Goal: Task Accomplishment & Management: Use online tool/utility

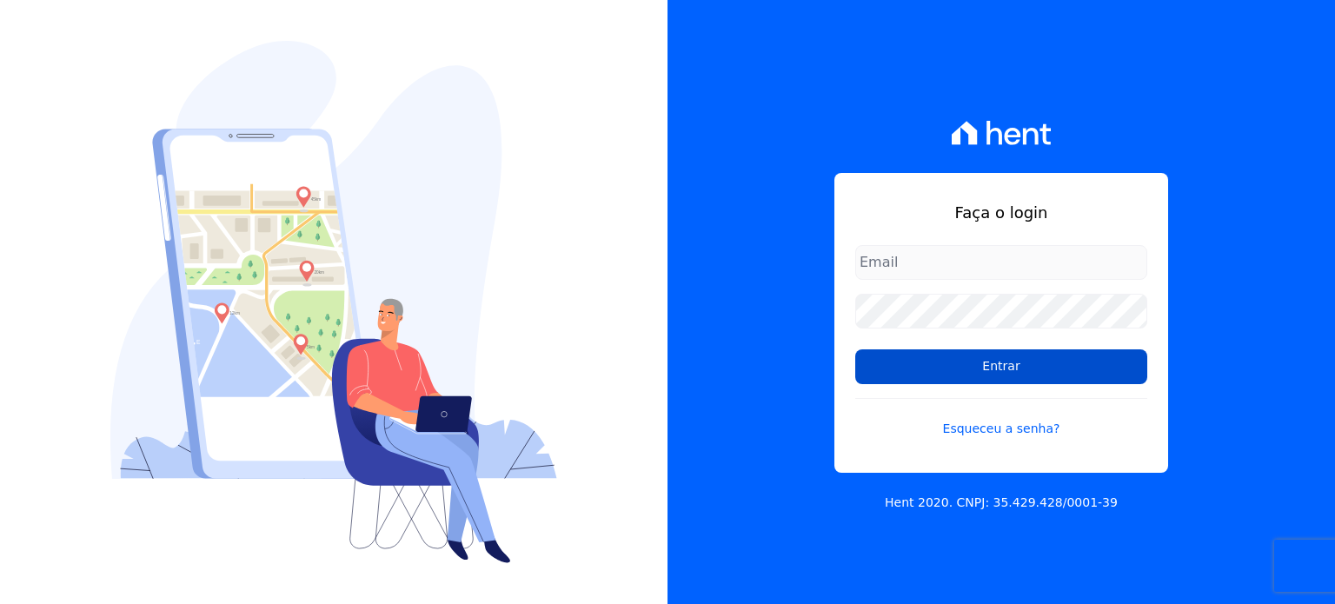
type input "[EMAIL_ADDRESS][DOMAIN_NAME]"
click at [1019, 354] on input "Entrar" at bounding box center [1001, 366] width 292 height 35
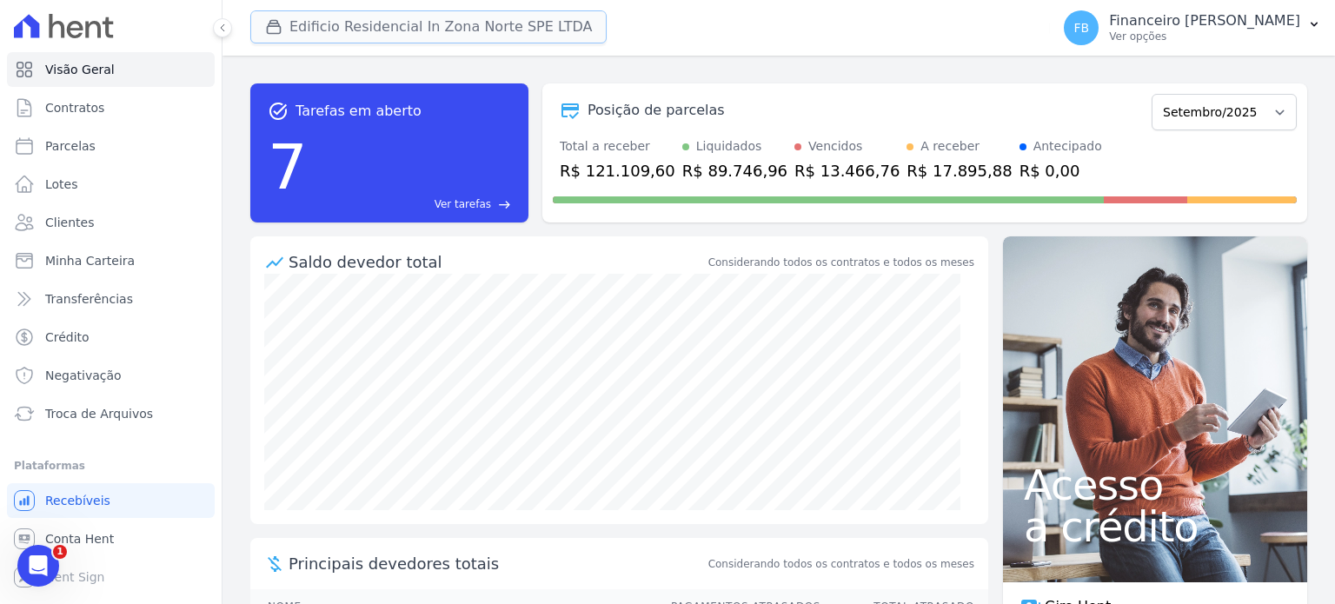
click at [410, 21] on button "Edificio Residencial In Zona Norte SPE LTDA" at bounding box center [428, 26] width 356 height 33
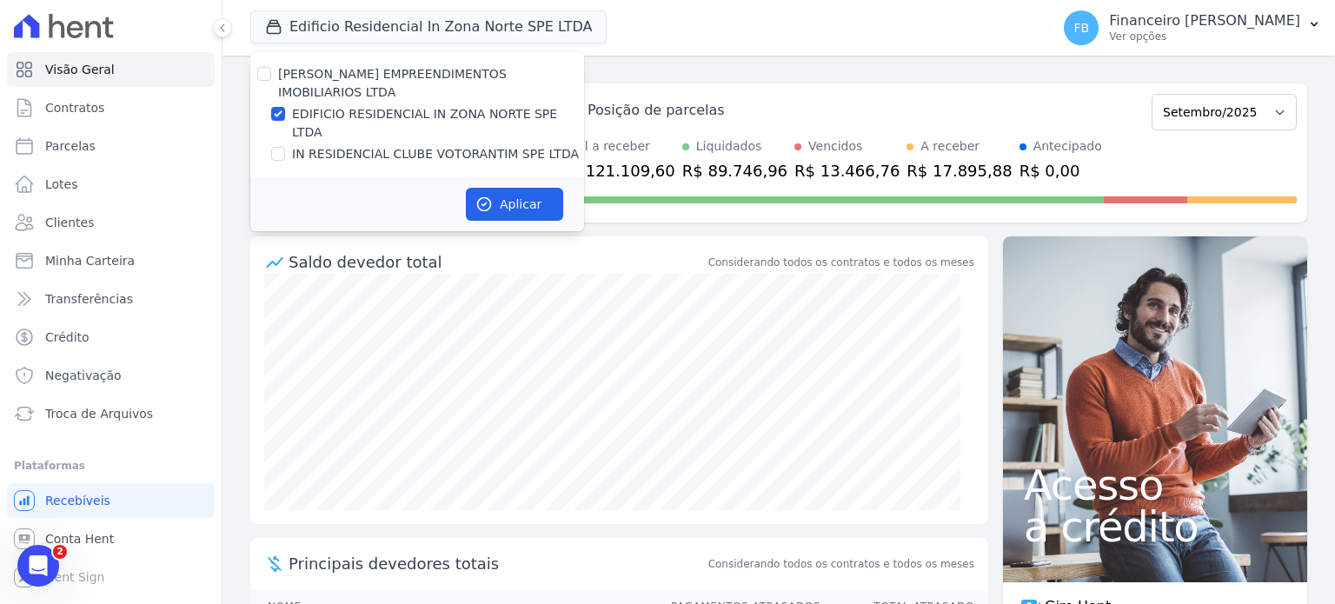
click at [426, 145] on label "IN RESIDENCIAL CLUBE VOTORANTIM SPE LTDA" at bounding box center [435, 154] width 287 height 18
click at [285, 147] on input "IN RESIDENCIAL CLUBE VOTORANTIM SPE LTDA" at bounding box center [278, 154] width 14 height 14
checkbox input "true"
click at [433, 105] on label "EDIFICIO RESIDENCIAL IN ZONA NORTE SPE LTDA" at bounding box center [438, 123] width 292 height 36
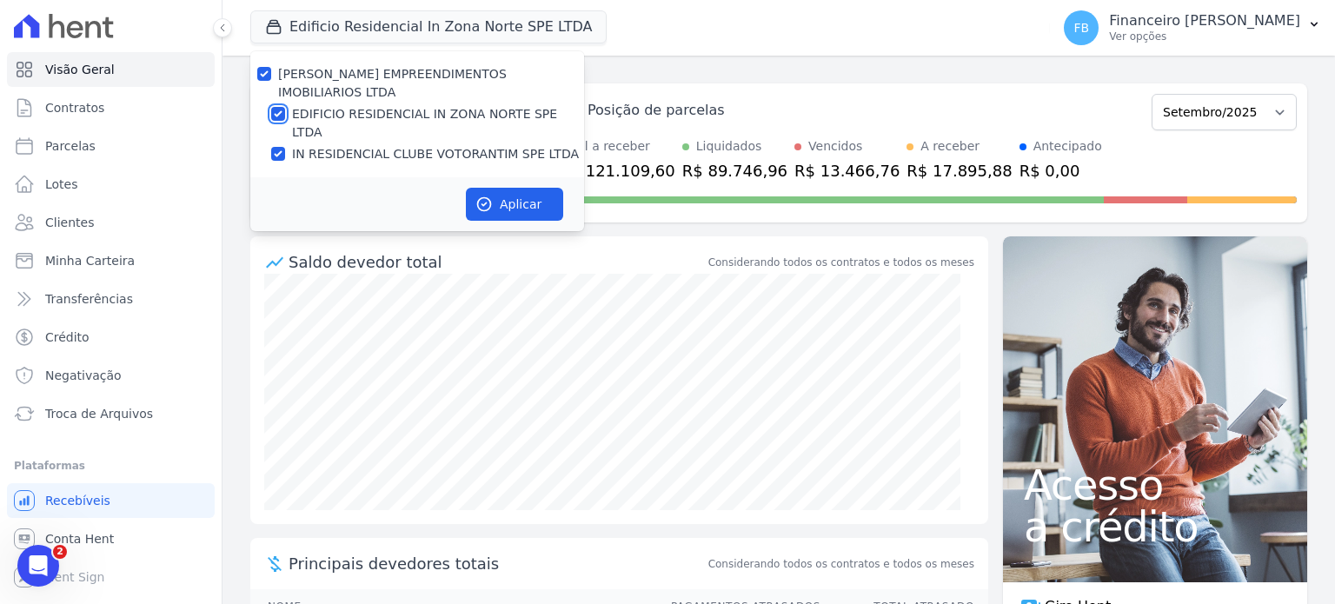
click at [285, 107] on input "EDIFICIO RESIDENCIAL IN ZONA NORTE SPE LTDA" at bounding box center [278, 114] width 14 height 14
checkbox input "false"
click at [504, 188] on button "Aplicar" at bounding box center [514, 204] width 97 height 33
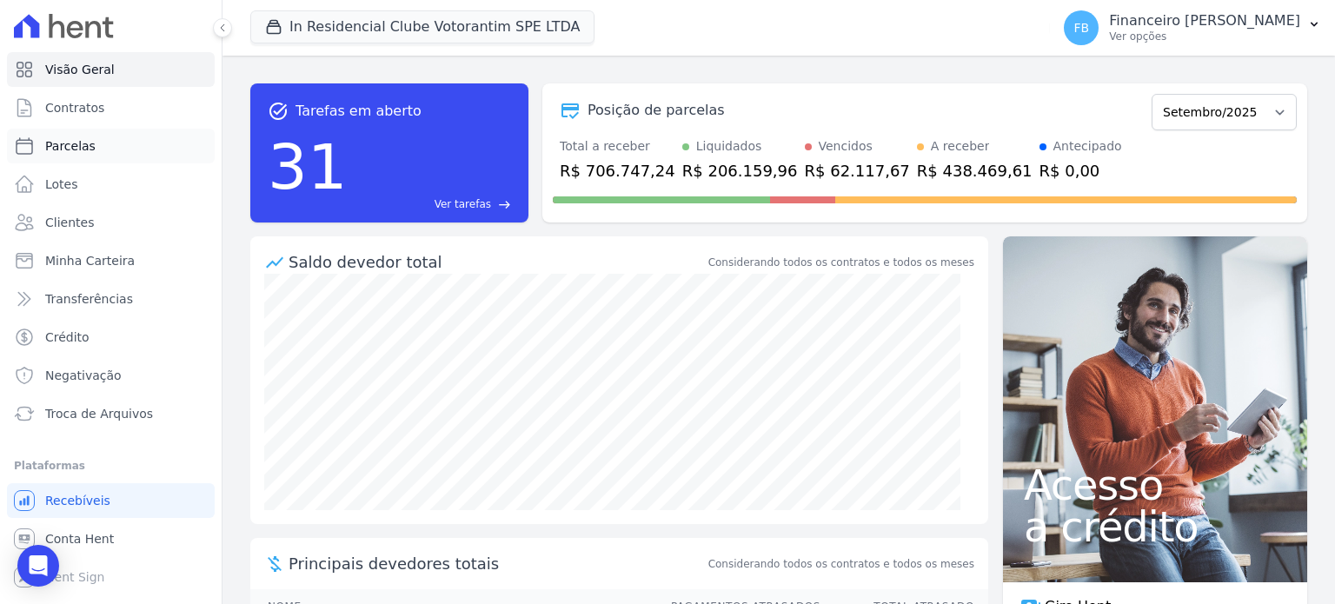
click at [91, 136] on link "Parcelas" at bounding box center [111, 146] width 208 height 35
select select
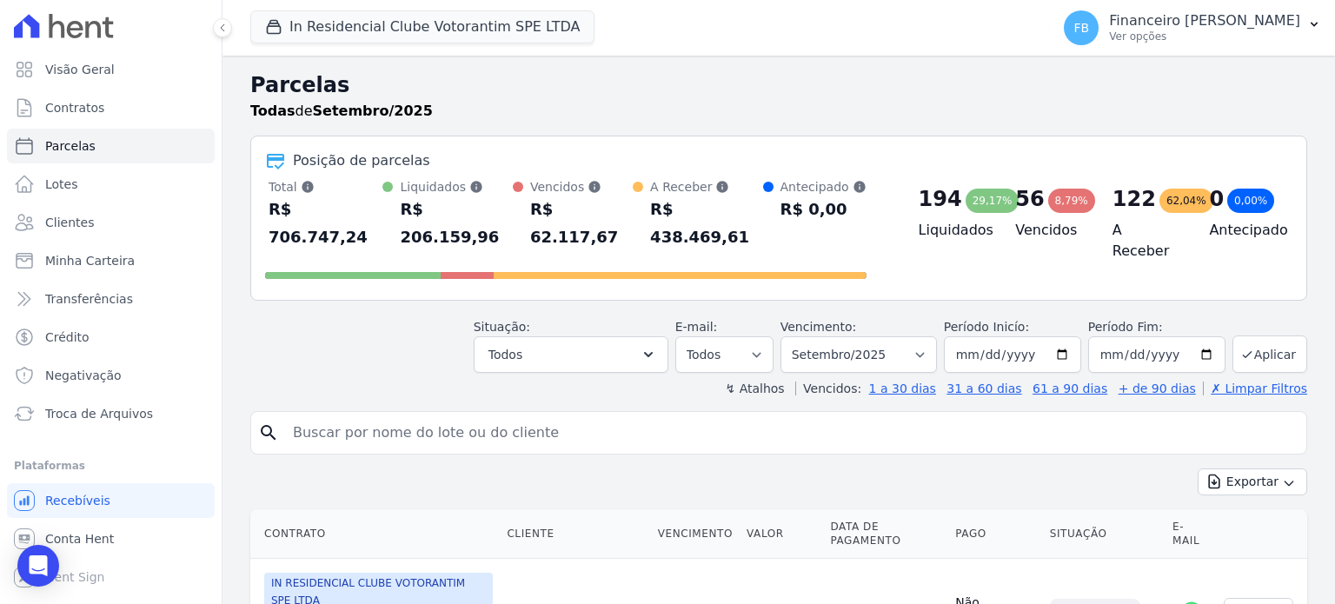
click at [511, 415] on input "search" at bounding box center [790, 432] width 1017 height 35
type input "adilson"
select select
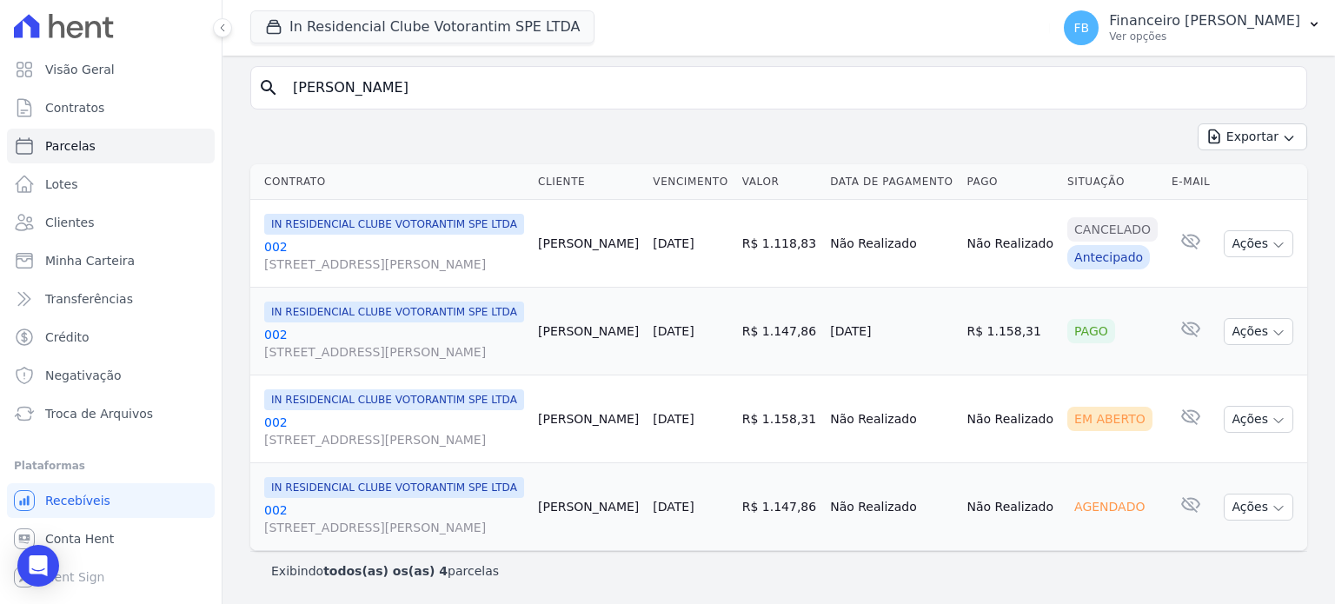
scroll to position [250, 0]
click at [277, 326] on link "002 Avenida Antônio Carlos Comitre, 1328, sala B, Parque Campolim" at bounding box center [394, 343] width 260 height 35
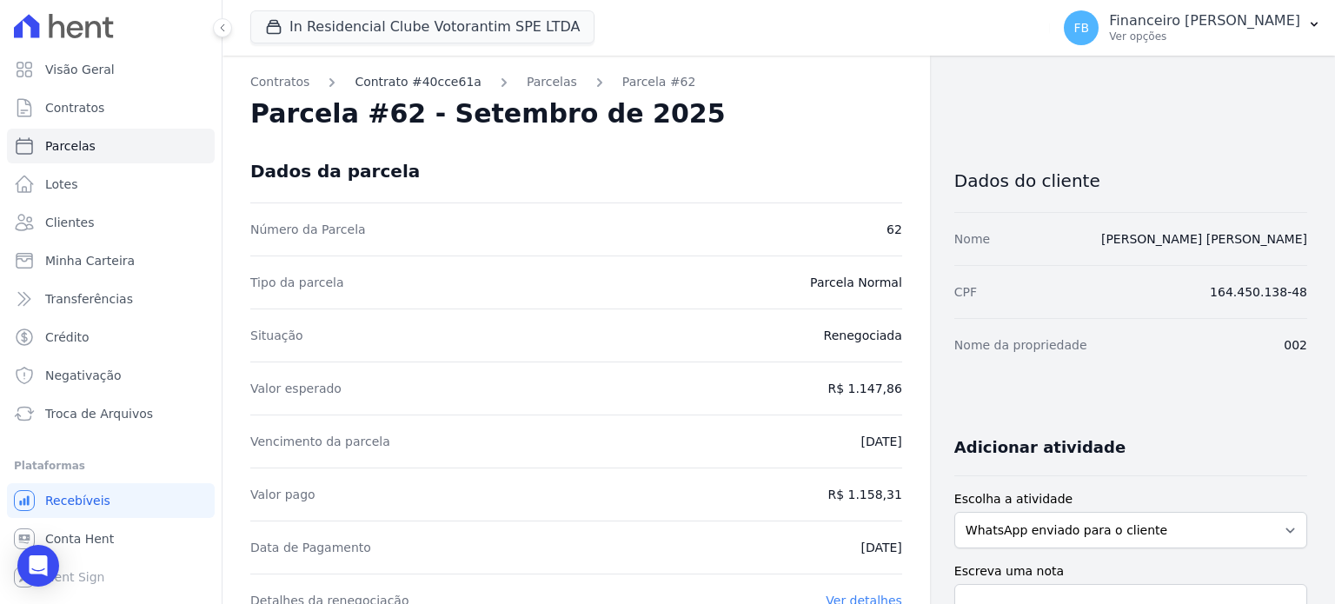
click at [393, 76] on link "Contrato #40cce61a" at bounding box center [418, 82] width 127 height 18
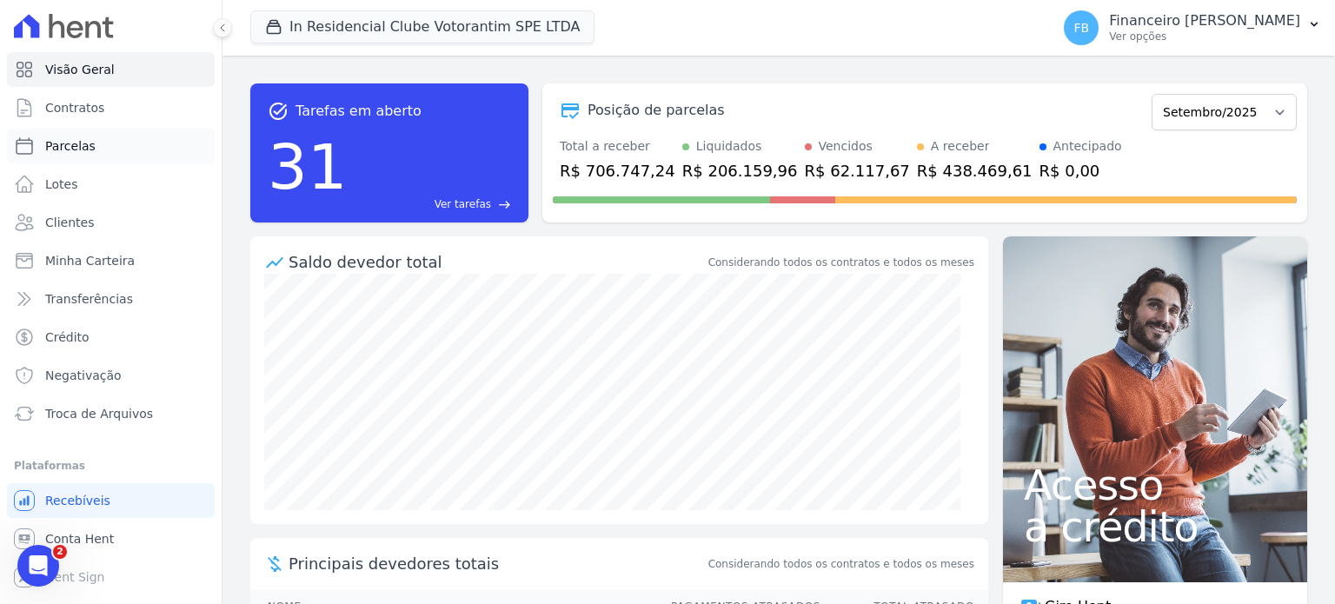
click at [96, 144] on link "Parcelas" at bounding box center [111, 146] width 208 height 35
select select
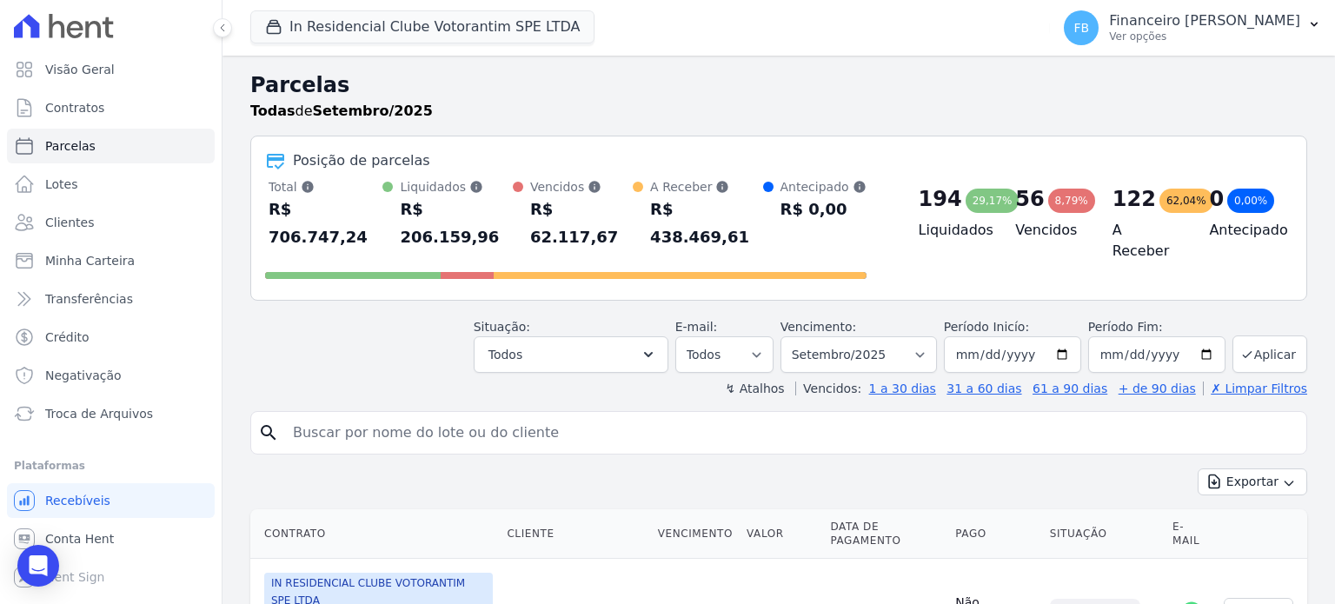
click at [492, 415] on input "search" at bounding box center [790, 432] width 1017 height 35
type input "tamara"
select select
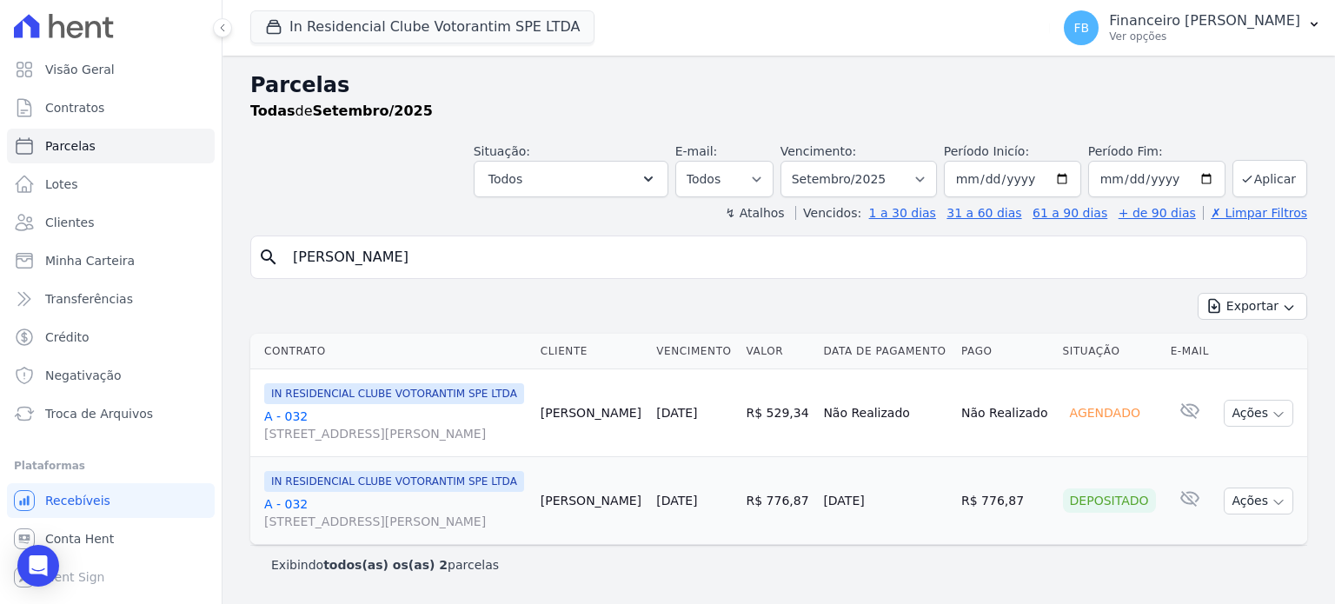
click at [275, 427] on link "A - 032 Avenida Antônio Carlos Comitre, 1328, sala B, Parque Campolim" at bounding box center [395, 425] width 262 height 35
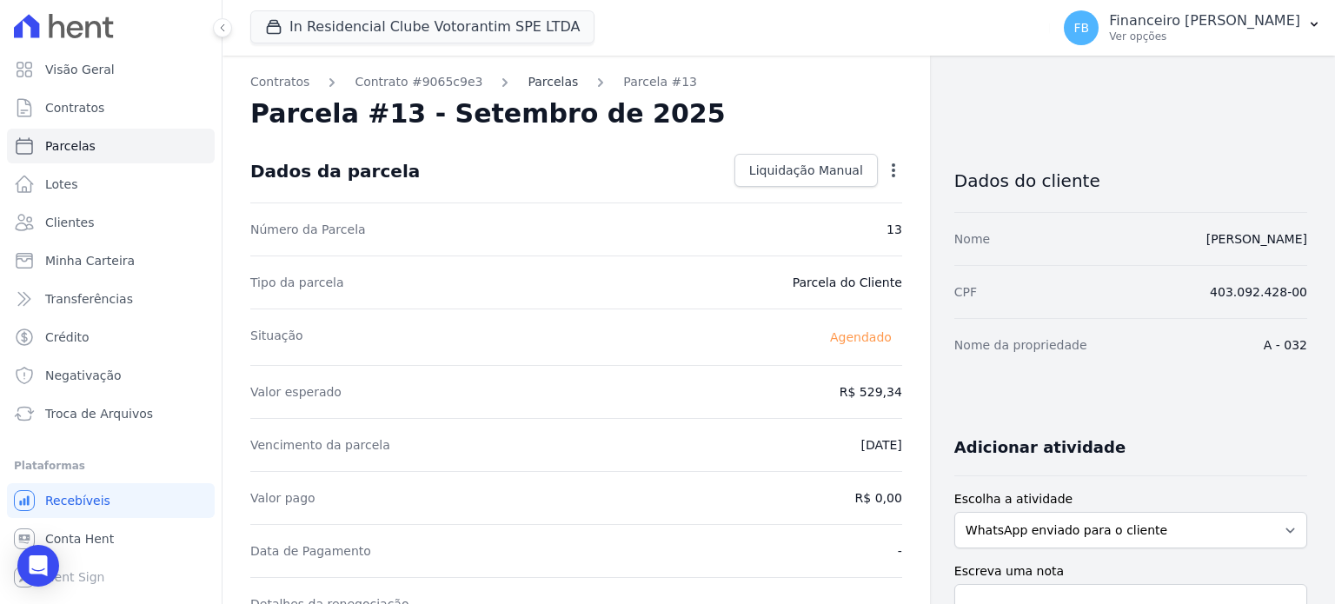
click at [535, 83] on link "Parcelas" at bounding box center [552, 82] width 50 height 18
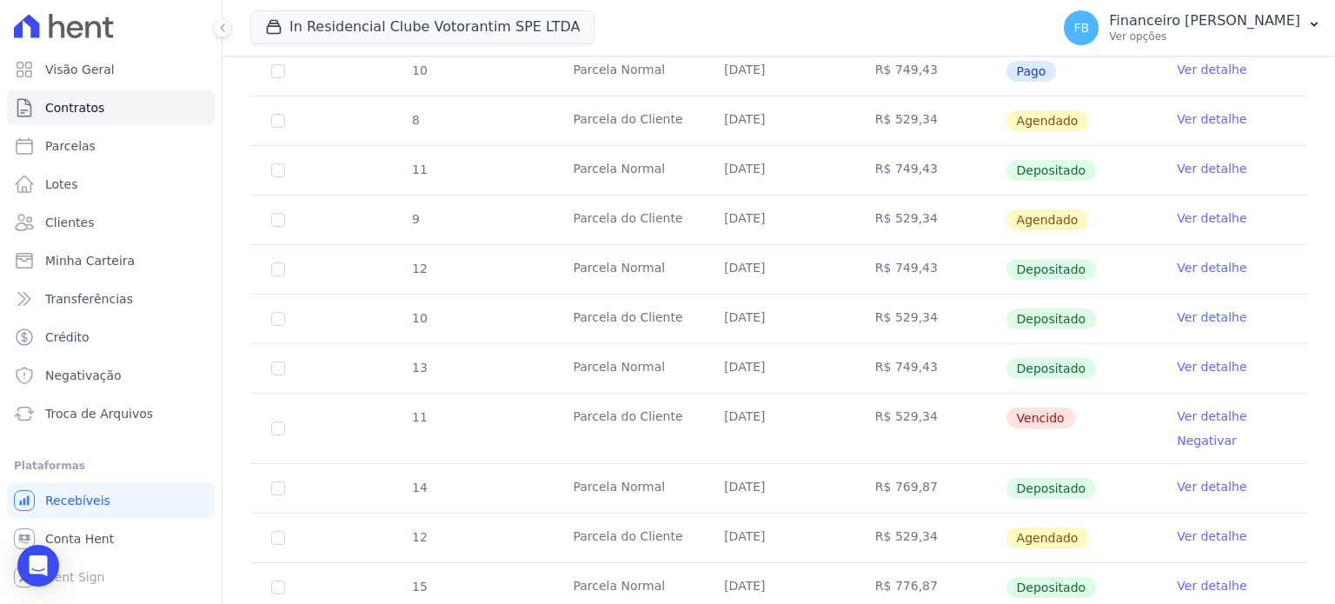
scroll to position [869, 0]
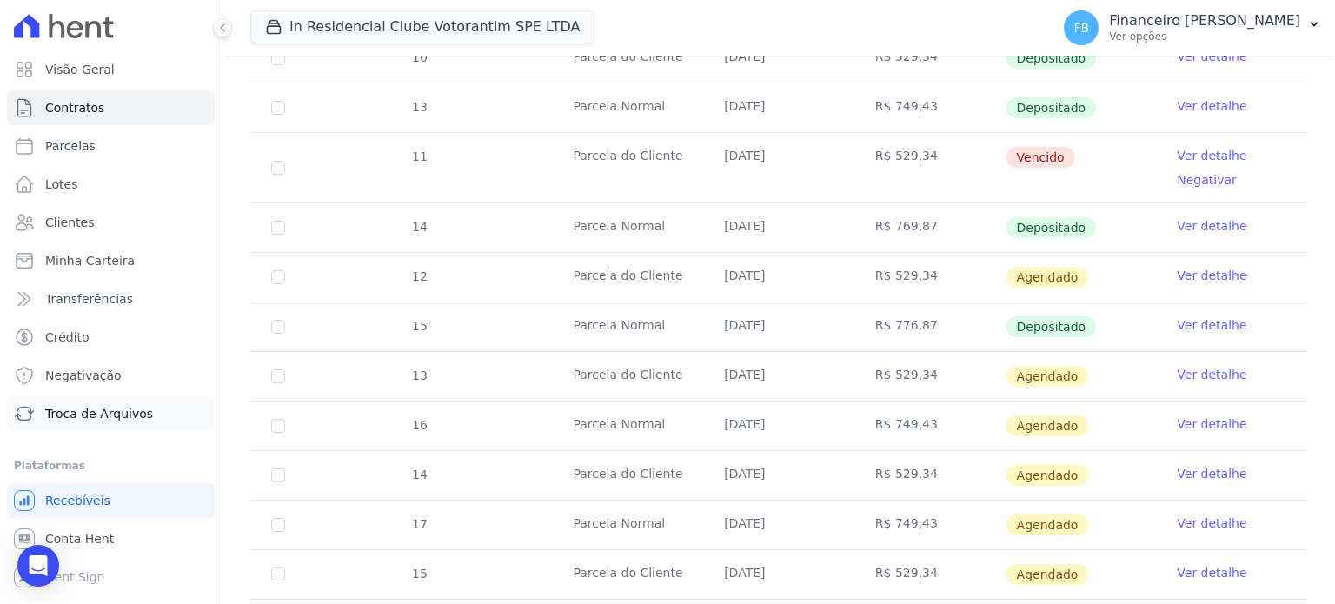
click at [108, 411] on span "Troca de Arquivos" at bounding box center [99, 413] width 108 height 17
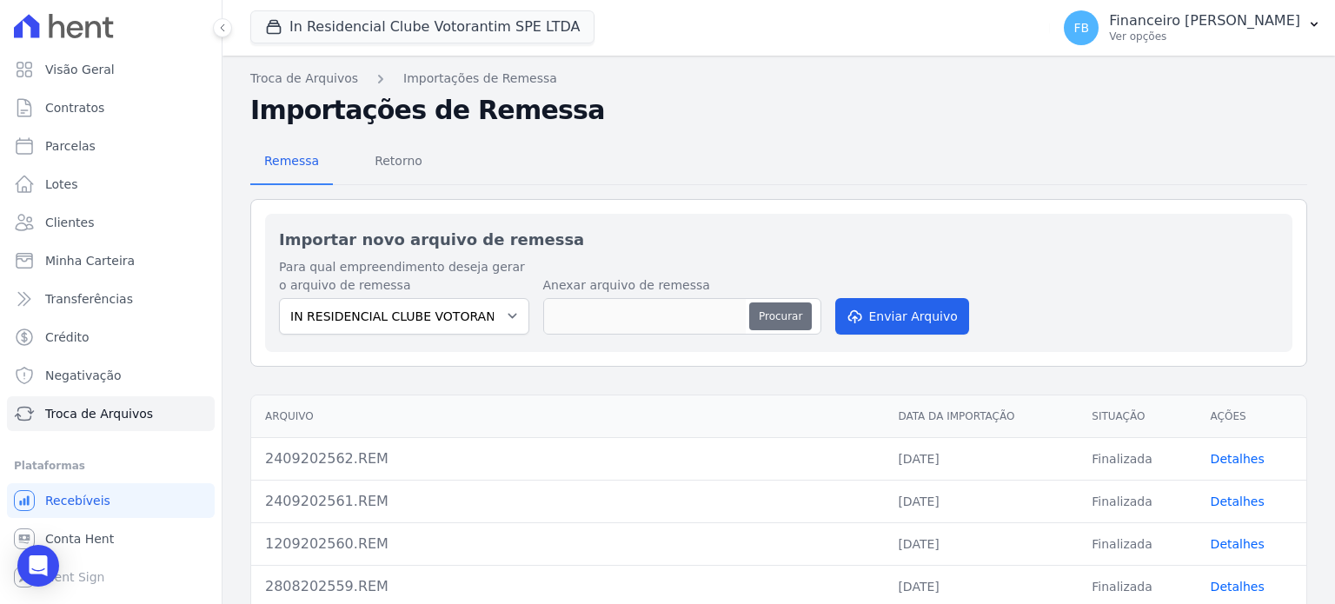
click at [779, 308] on button "Procurar" at bounding box center [780, 316] width 63 height 28
click at [772, 312] on button "Procurar" at bounding box center [780, 316] width 63 height 28
click at [794, 315] on button "Procurar" at bounding box center [780, 316] width 63 height 28
type input "3009202563.REM"
click at [906, 318] on button "Enviar Arquivo" at bounding box center [902, 316] width 134 height 36
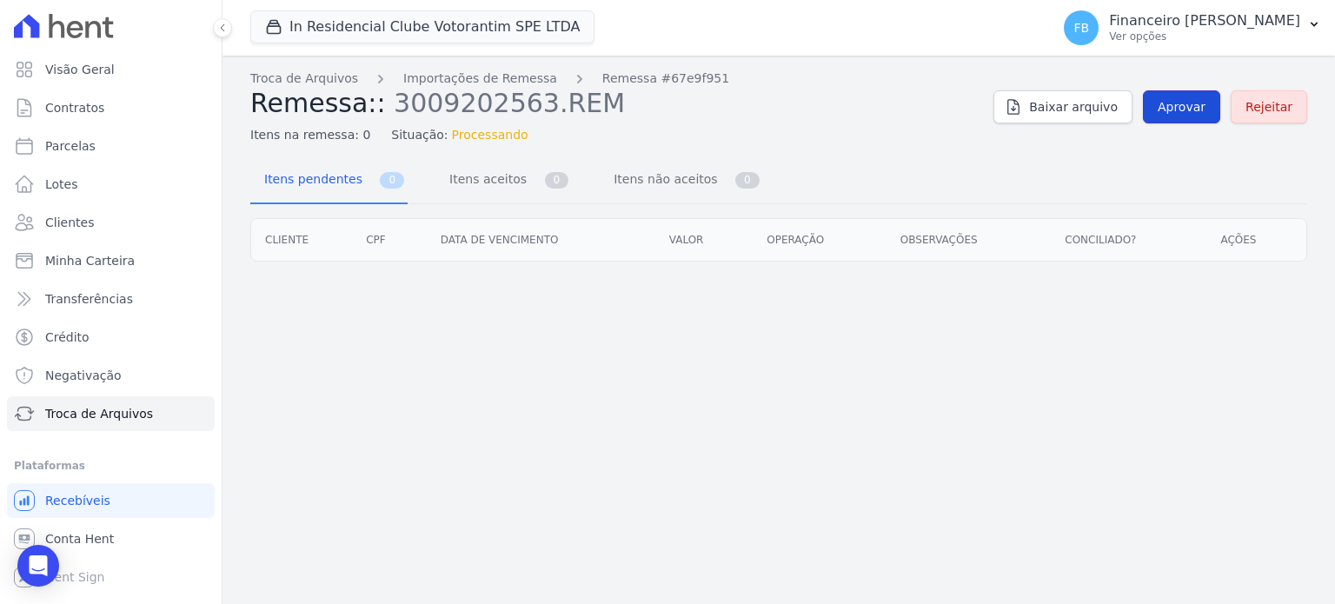
click at [1193, 114] on span "Aprovar" at bounding box center [1181, 106] width 48 height 17
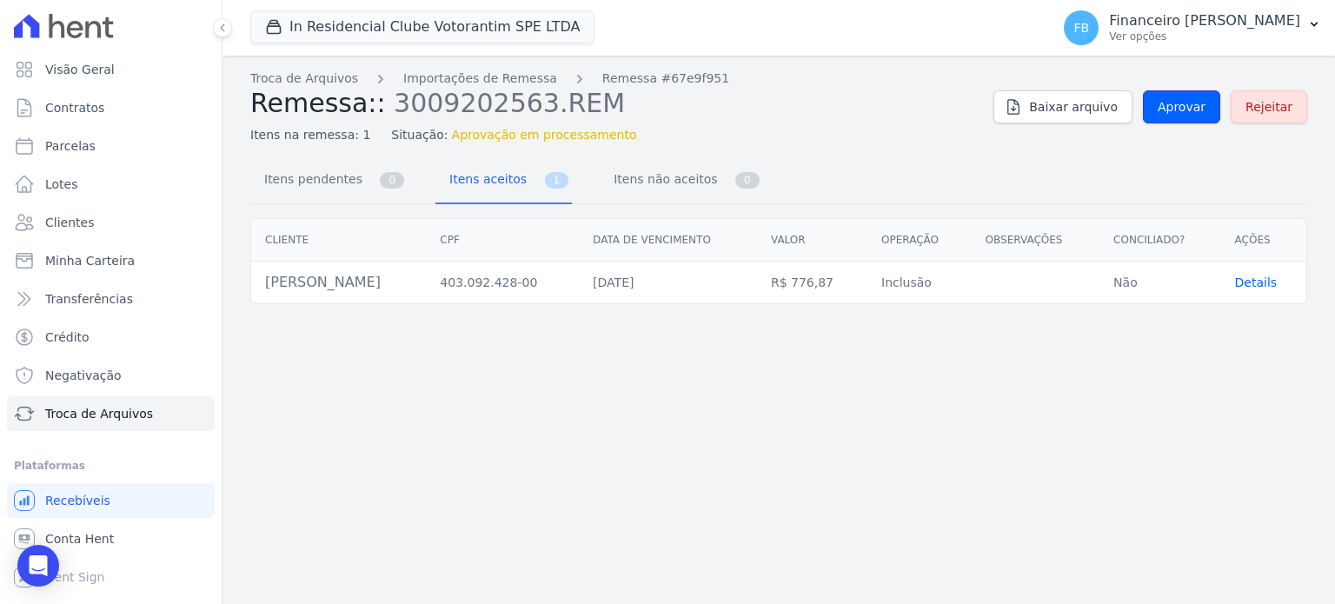
click at [1193, 115] on span "Aprovar" at bounding box center [1181, 106] width 48 height 17
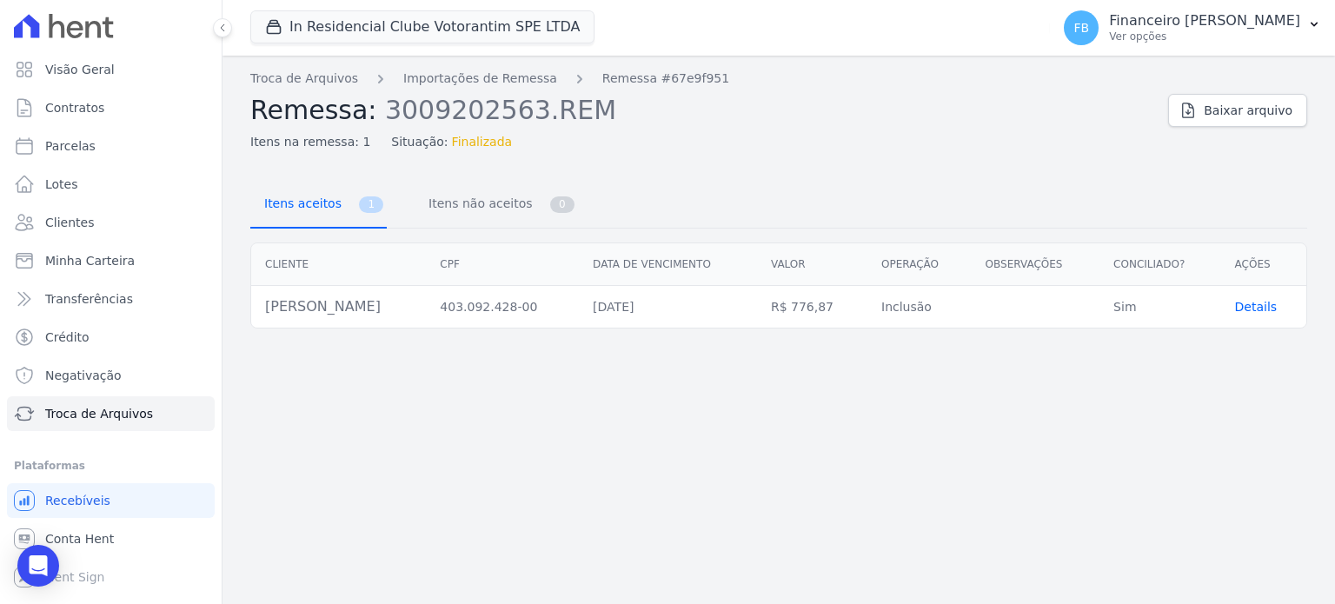
click at [292, 208] on span "Itens aceitos" at bounding box center [299, 203] width 91 height 35
click at [93, 140] on link "Parcelas" at bounding box center [111, 146] width 208 height 35
select select
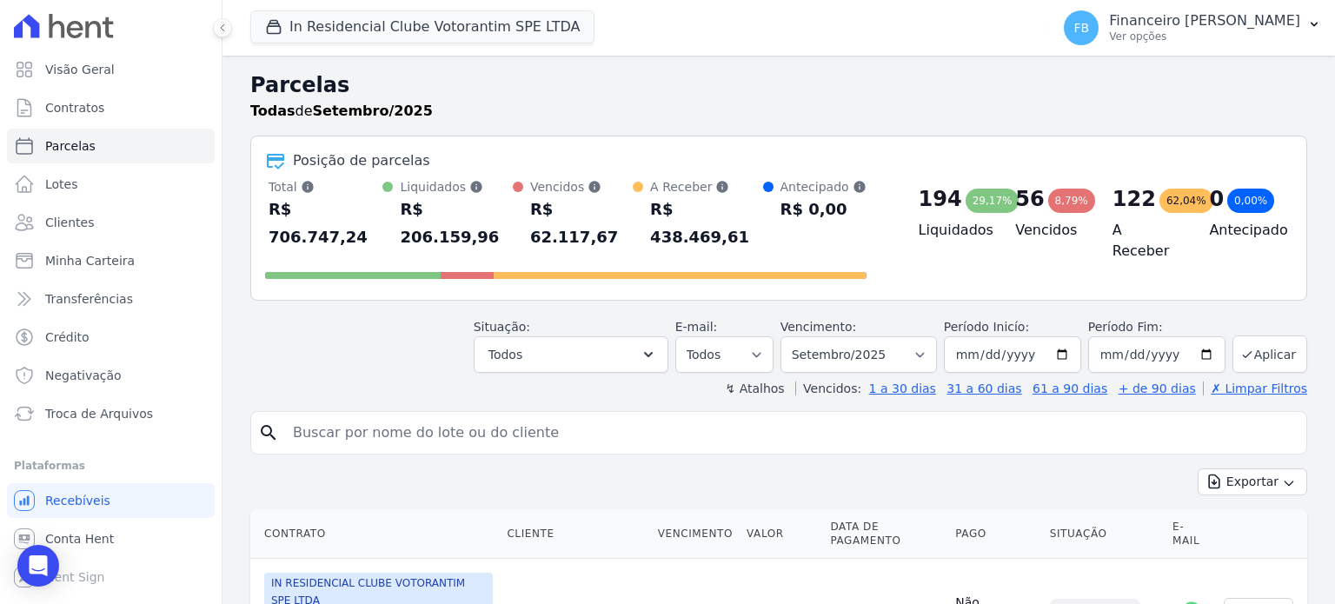
click at [331, 415] on input "search" at bounding box center [790, 432] width 1017 height 35
type input "tamara"
select select
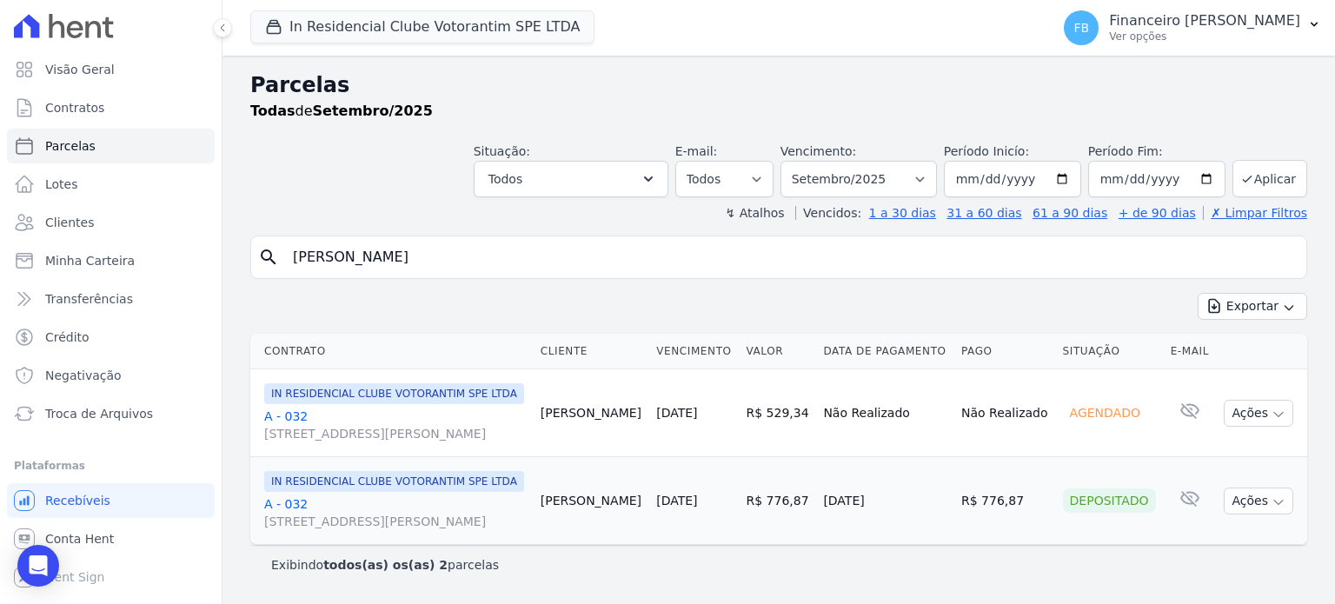
scroll to position [41, 0]
click at [101, 152] on link "Parcelas" at bounding box center [111, 146] width 208 height 35
select select
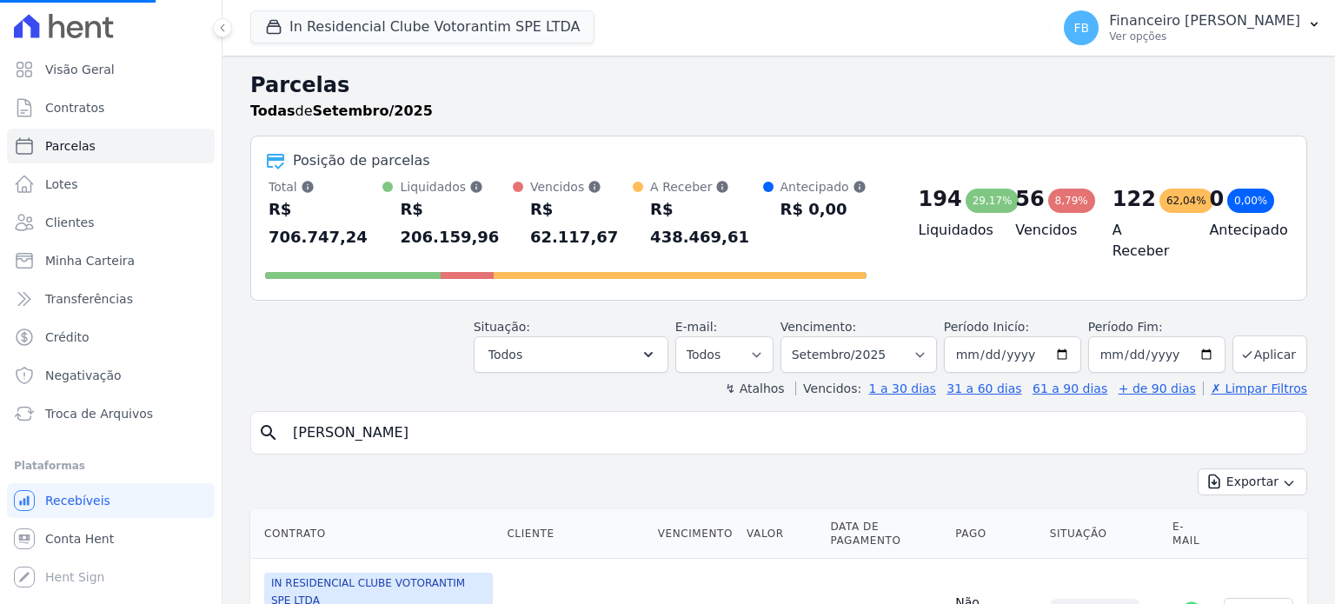
select select
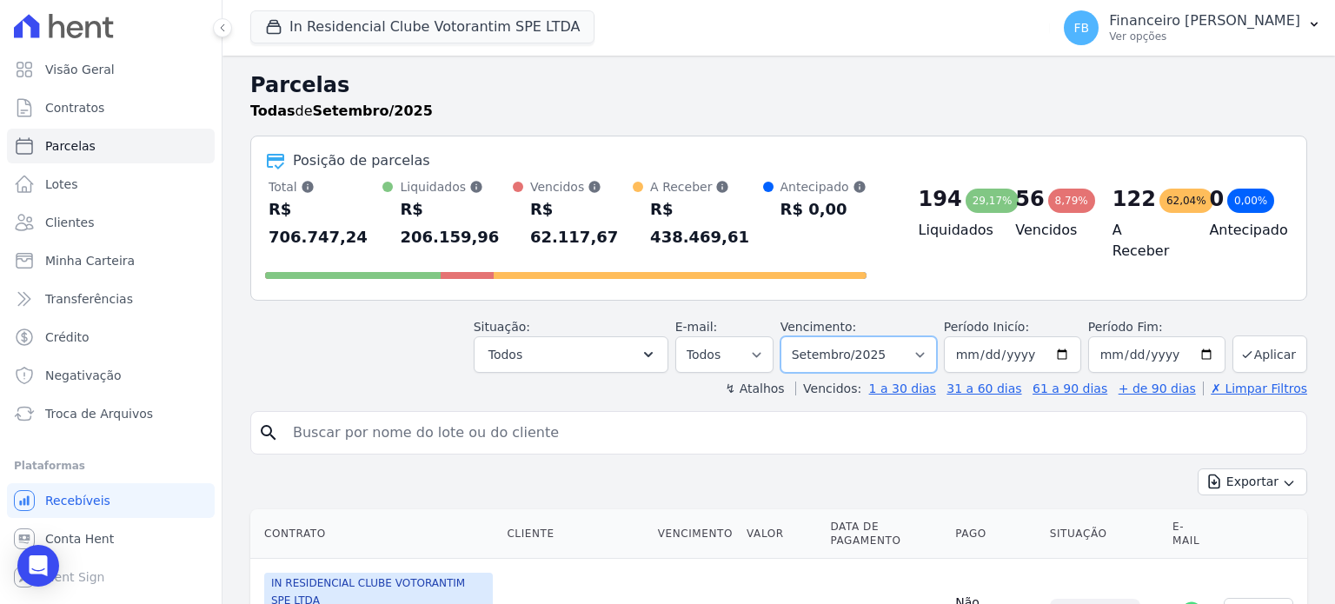
click at [925, 336] on select "Filtrar por período ──────── Todos os meses Janeiro/2023 Fevereiro/2023 Março/2…" at bounding box center [858, 354] width 156 height 36
select select "10/2025"
click at [794, 336] on select "Filtrar por período ──────── Todos os meses Janeiro/2023 Fevereiro/2023 Março/2…" at bounding box center [858, 354] width 156 height 36
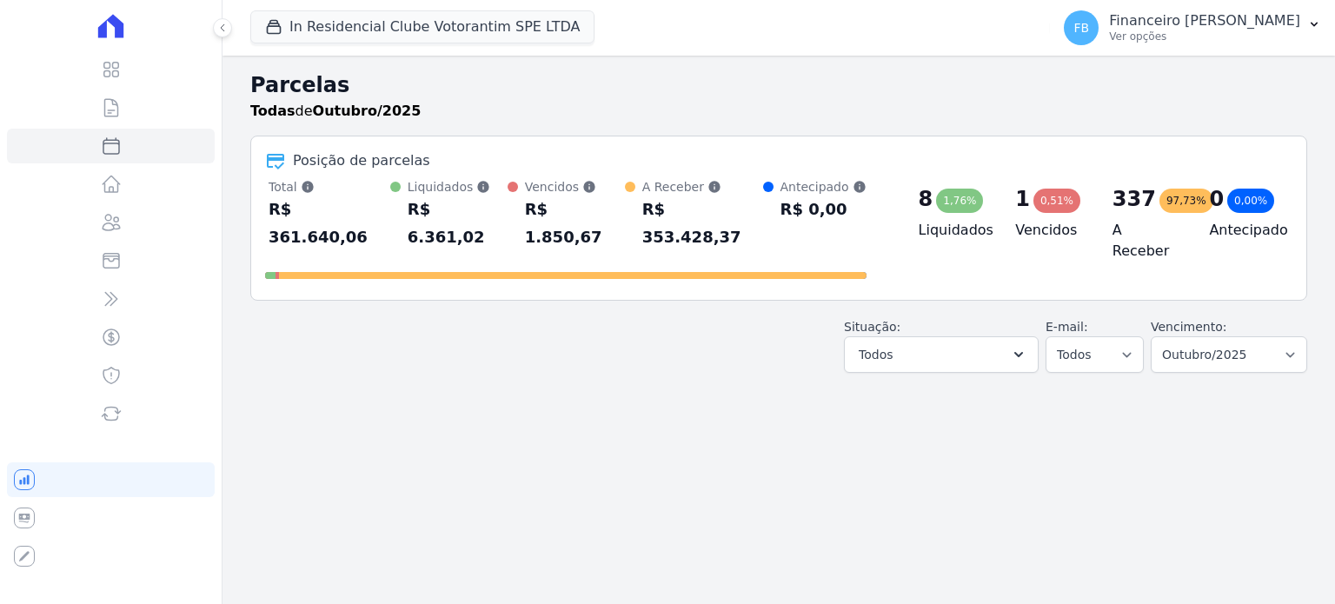
select select
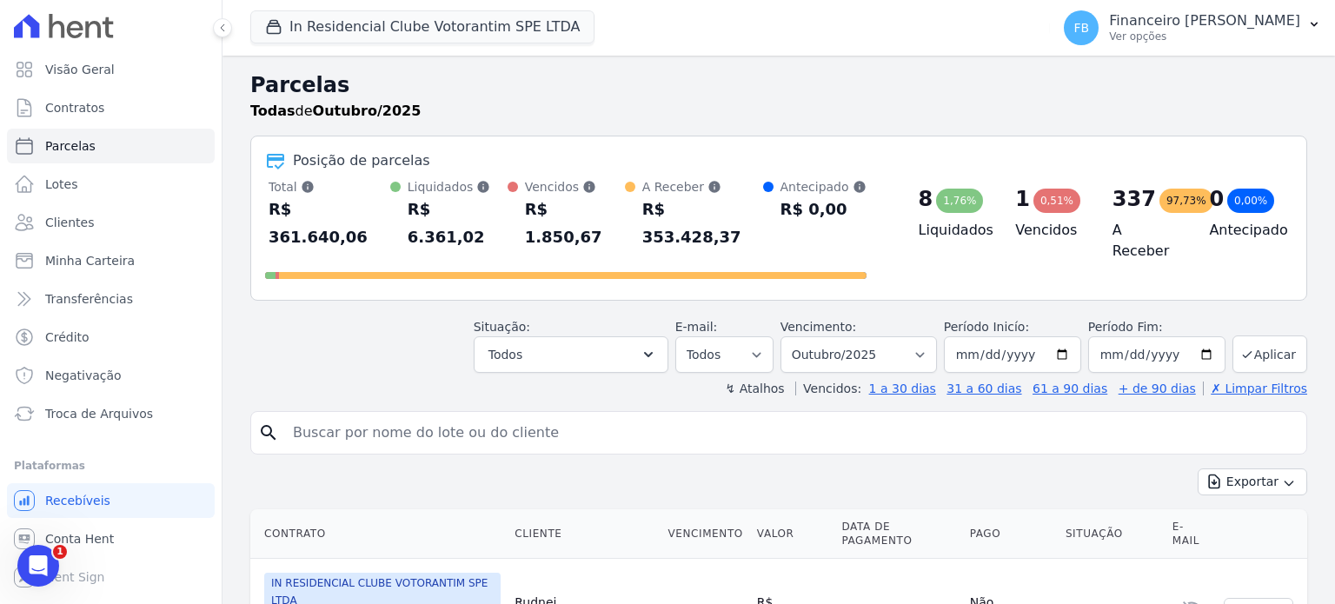
click at [515, 416] on input "search" at bounding box center [790, 432] width 1017 height 35
type input "[PERSON_NAME]"
select select
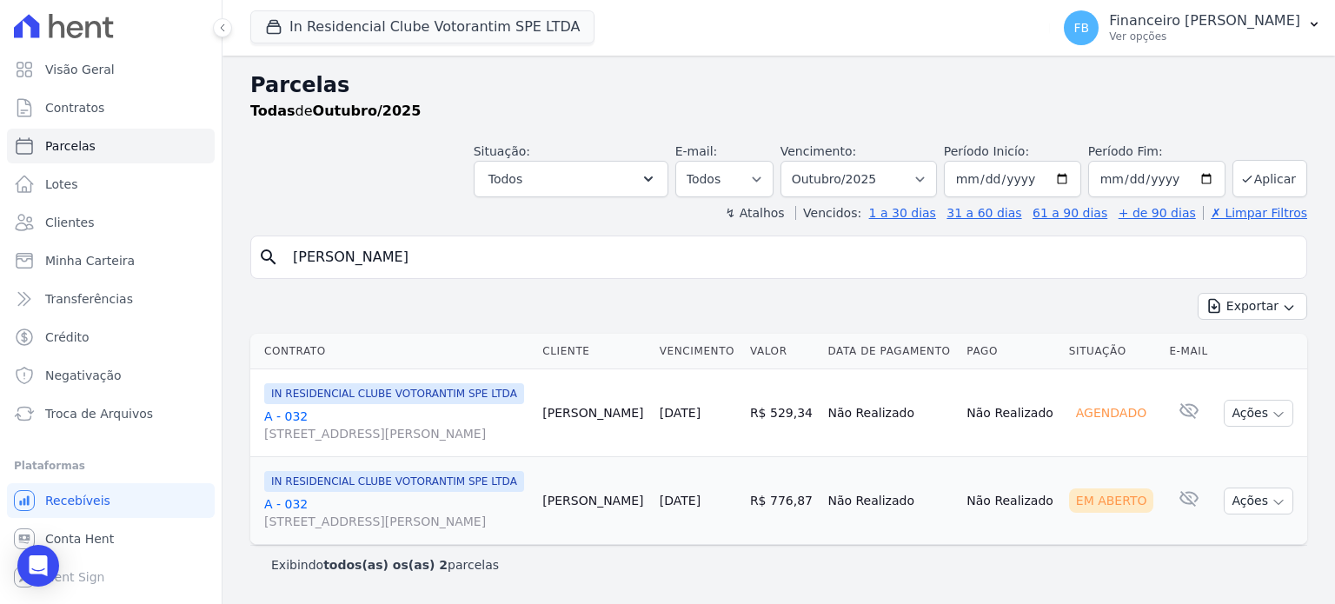
click at [293, 530] on link "A - 032 Avenida Antônio Carlos Comitre, 1328, sala B, Parque Campolim" at bounding box center [396, 512] width 264 height 35
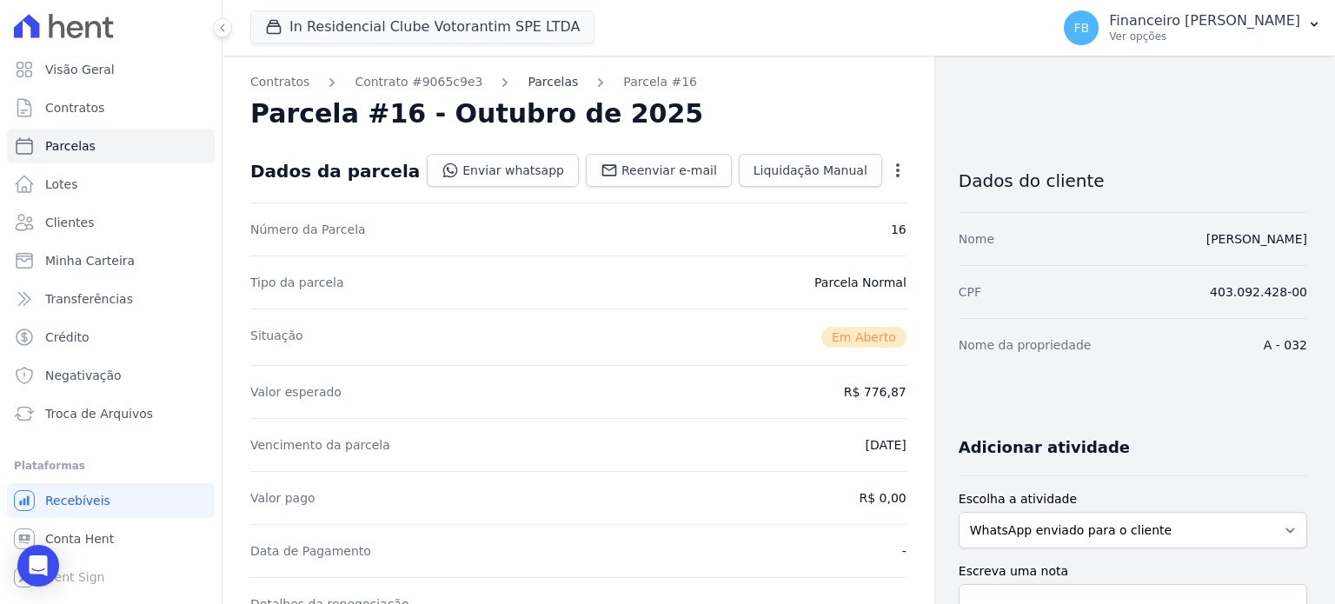
click at [527, 86] on link "Parcelas" at bounding box center [552, 82] width 50 height 18
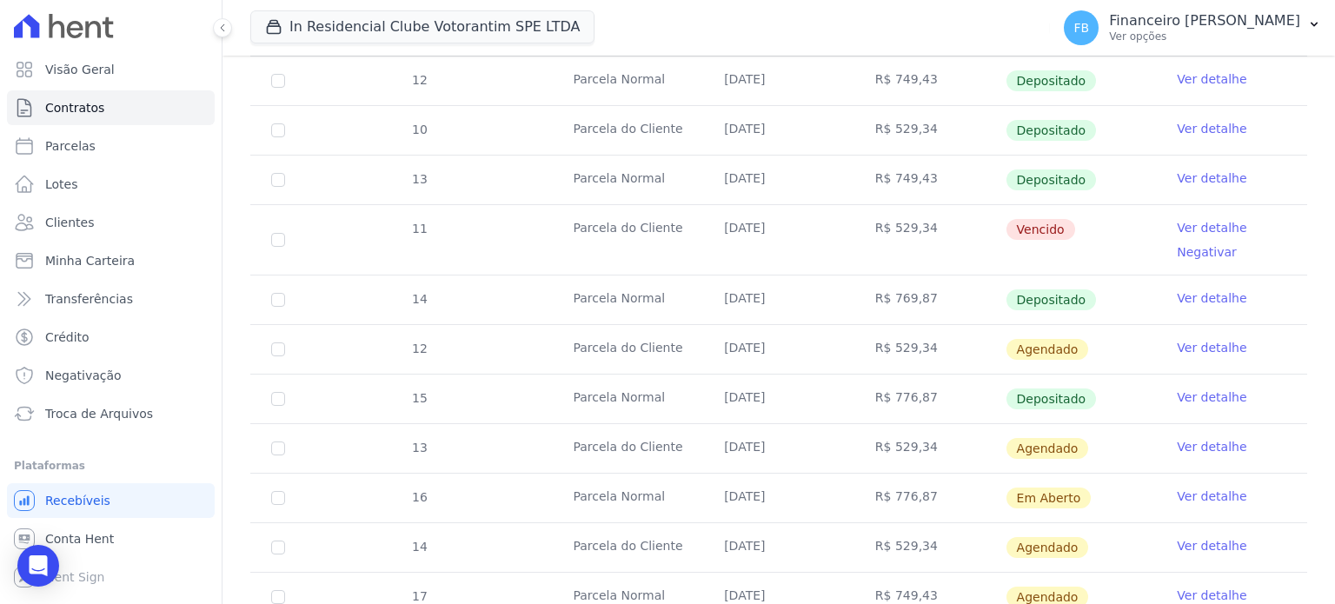
scroll to position [1043, 0]
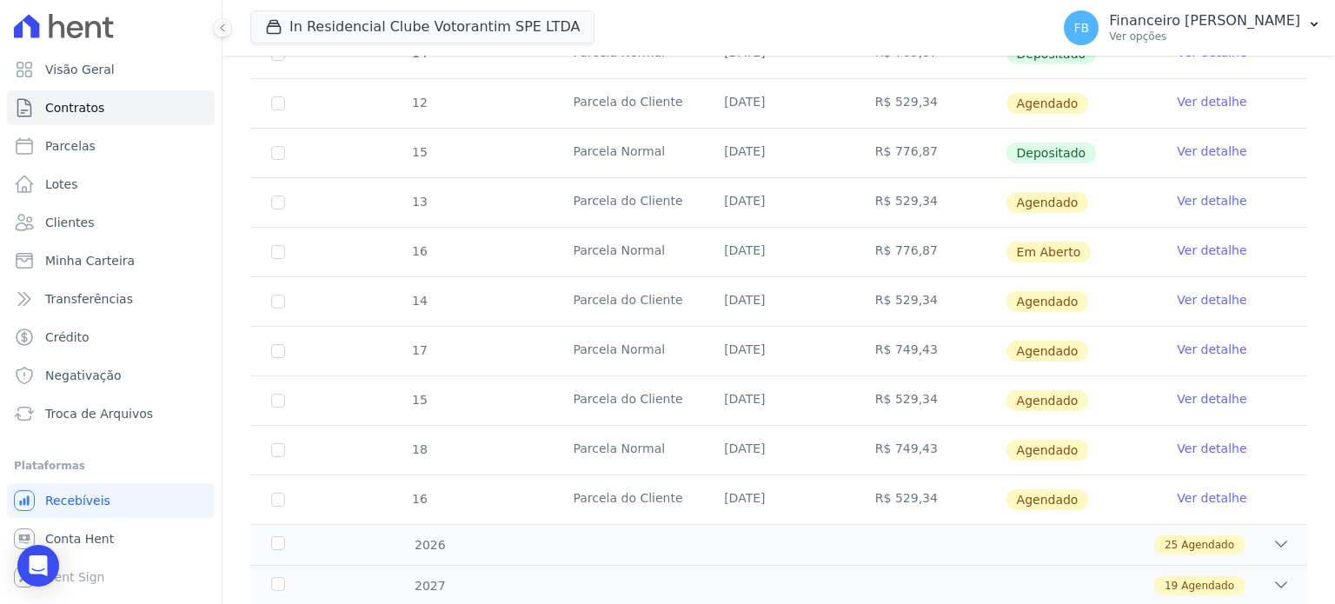
click at [1207, 244] on link "Ver detalhe" at bounding box center [1212, 250] width 70 height 17
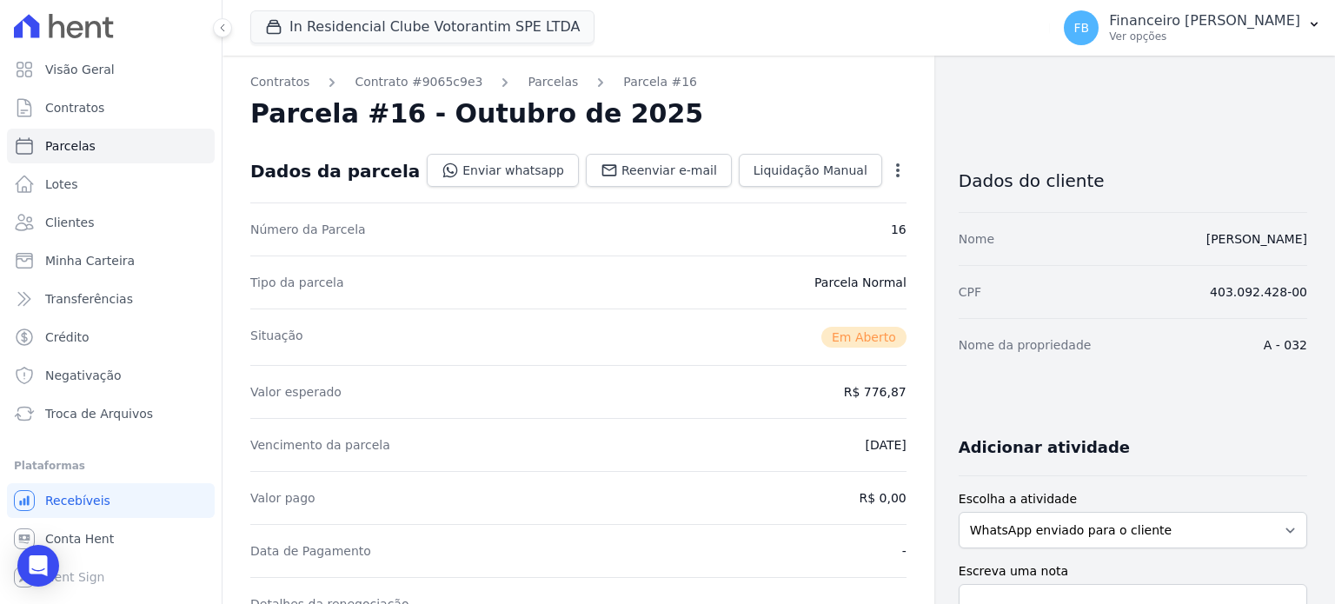
click at [888, 159] on div "Open options Alterar Cancelar Cobrança Cancelar boleto Você está prestes a canc…" at bounding box center [894, 172] width 24 height 30
click at [889, 173] on icon "button" at bounding box center [897, 170] width 17 height 17
click at [805, 199] on link "Alterar" at bounding box center [822, 193] width 153 height 31
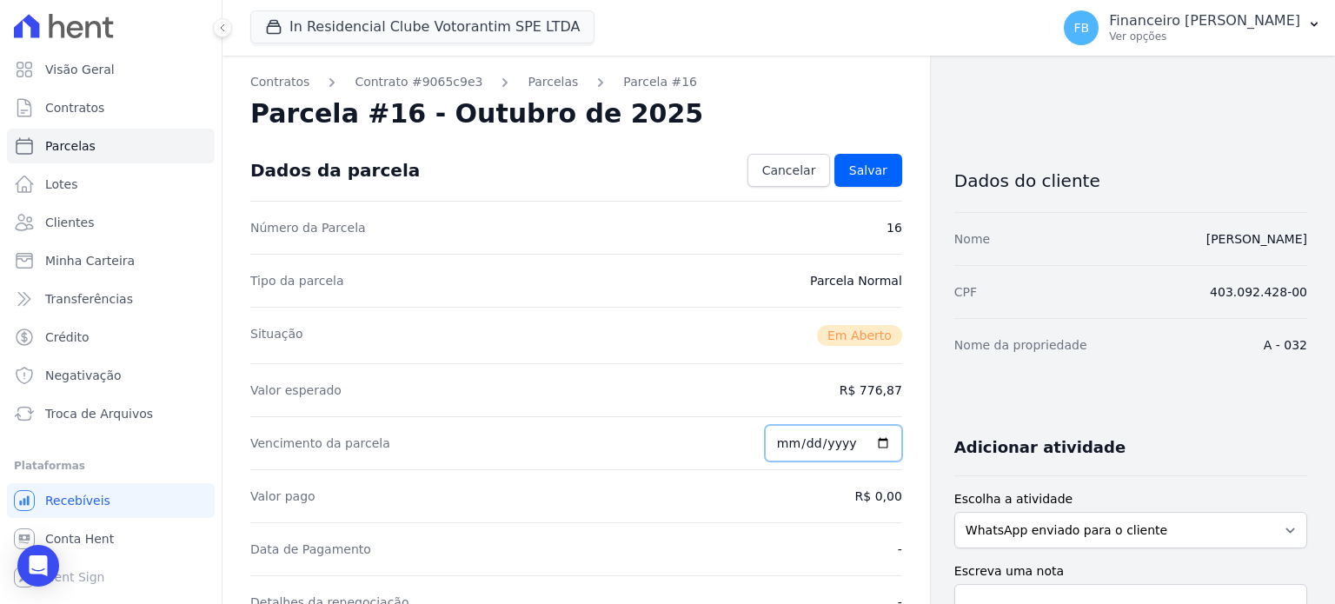
click at [872, 440] on input "2025-10-20" at bounding box center [833, 443] width 137 height 36
click at [679, 279] on div "Tipo da parcela Parcela Normal" at bounding box center [576, 280] width 652 height 53
click at [793, 179] on link "Cancelar" at bounding box center [788, 170] width 83 height 33
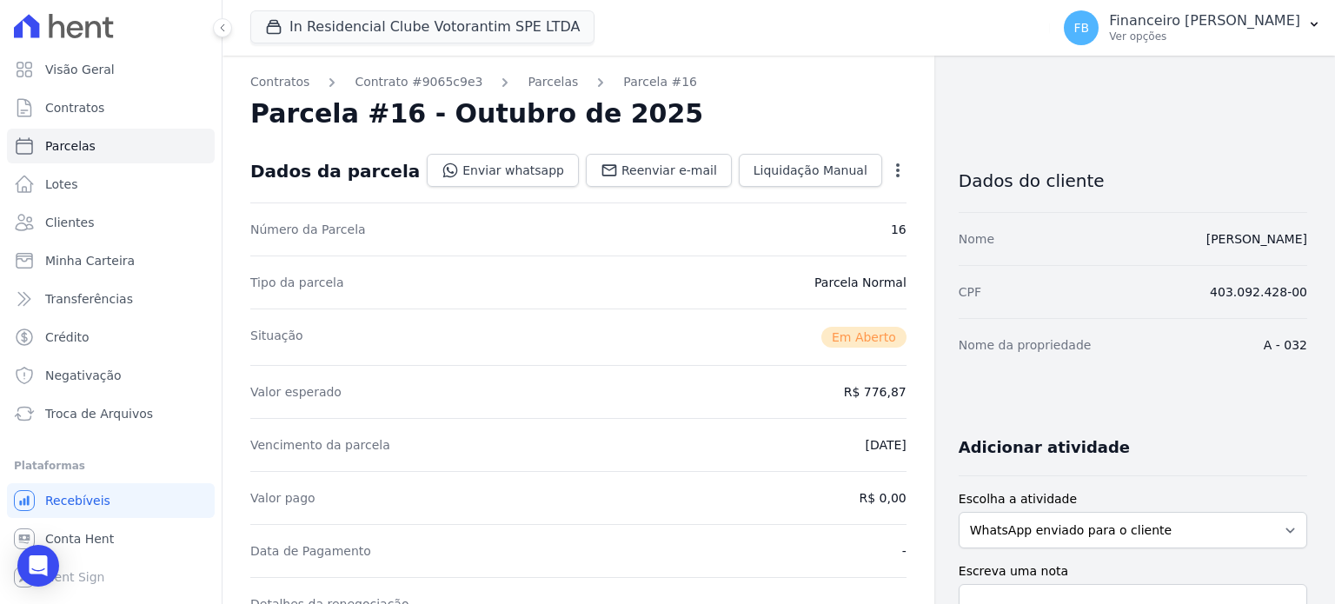
click at [889, 167] on icon "button" at bounding box center [897, 170] width 17 height 17
click at [804, 228] on link "Cancelar Cobrança" at bounding box center [822, 224] width 153 height 31
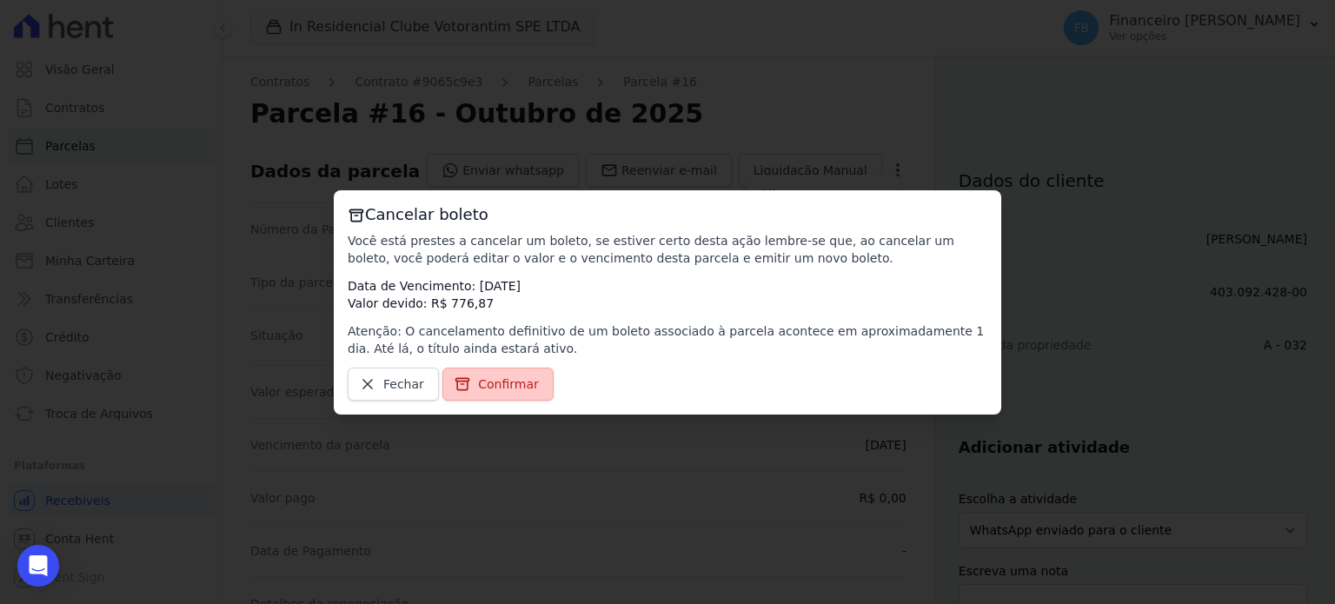
click at [480, 398] on link "Confirmar" at bounding box center [497, 384] width 111 height 33
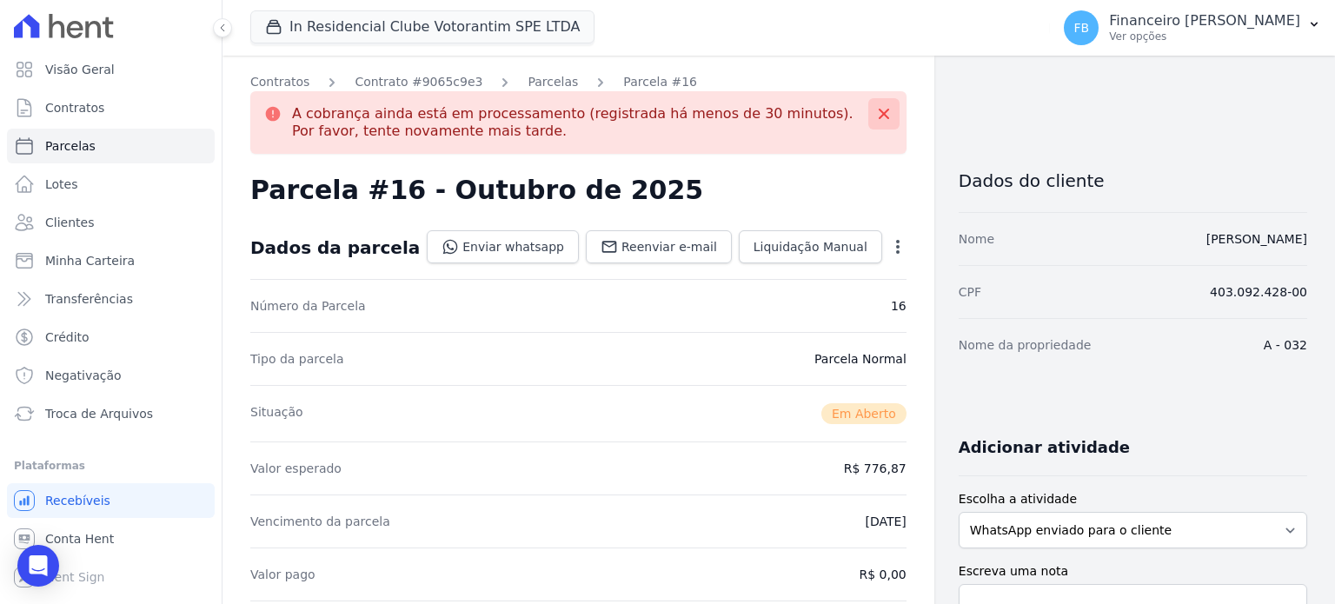
click at [875, 110] on icon at bounding box center [883, 113] width 17 height 17
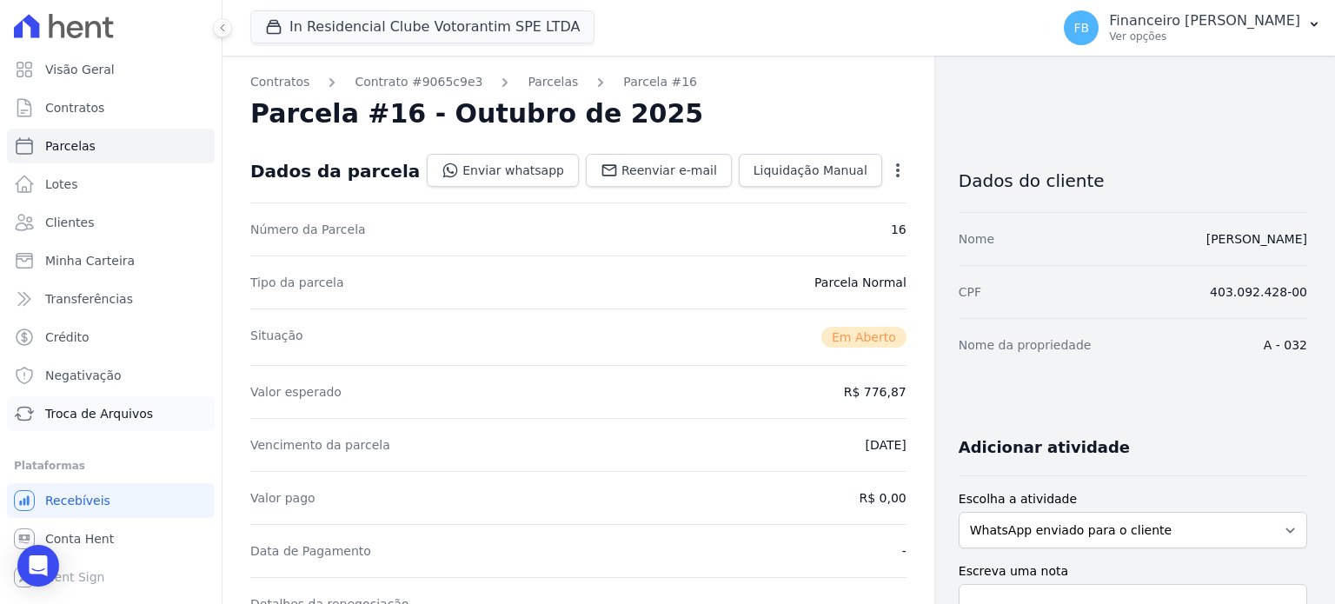
click at [113, 407] on span "Troca de Arquivos" at bounding box center [99, 413] width 108 height 17
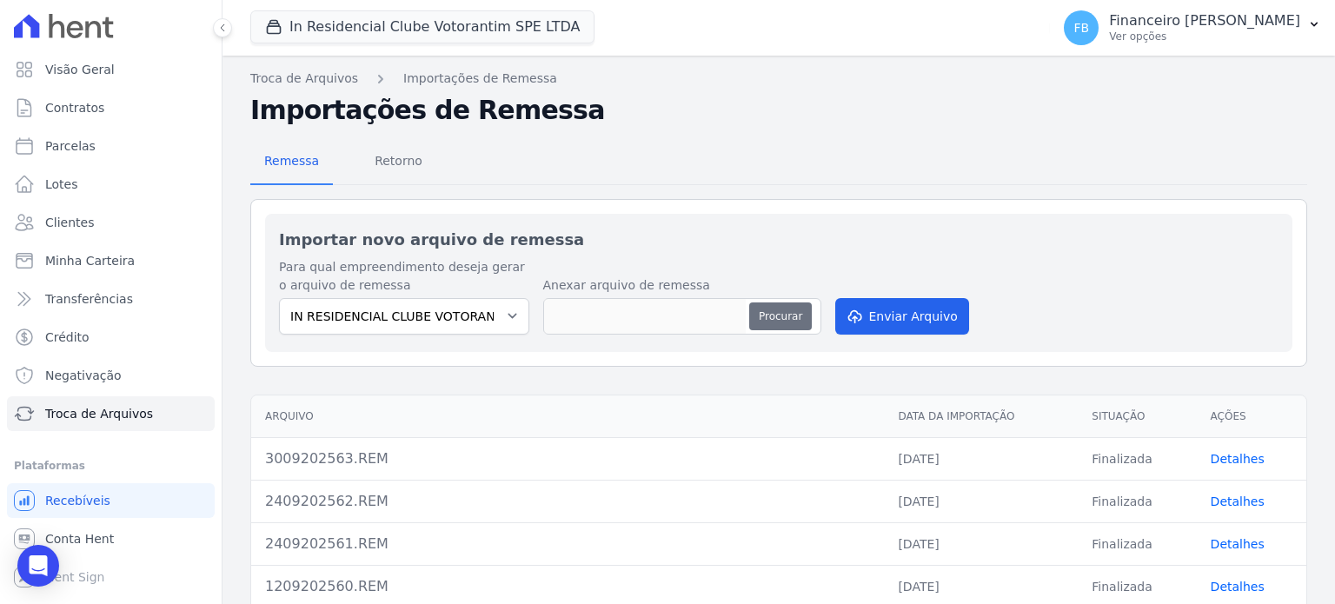
click at [755, 327] on button "Procurar" at bounding box center [780, 316] width 63 height 28
type input "3009202564.REM"
click at [902, 322] on button "Enviar Arquivo" at bounding box center [902, 316] width 134 height 36
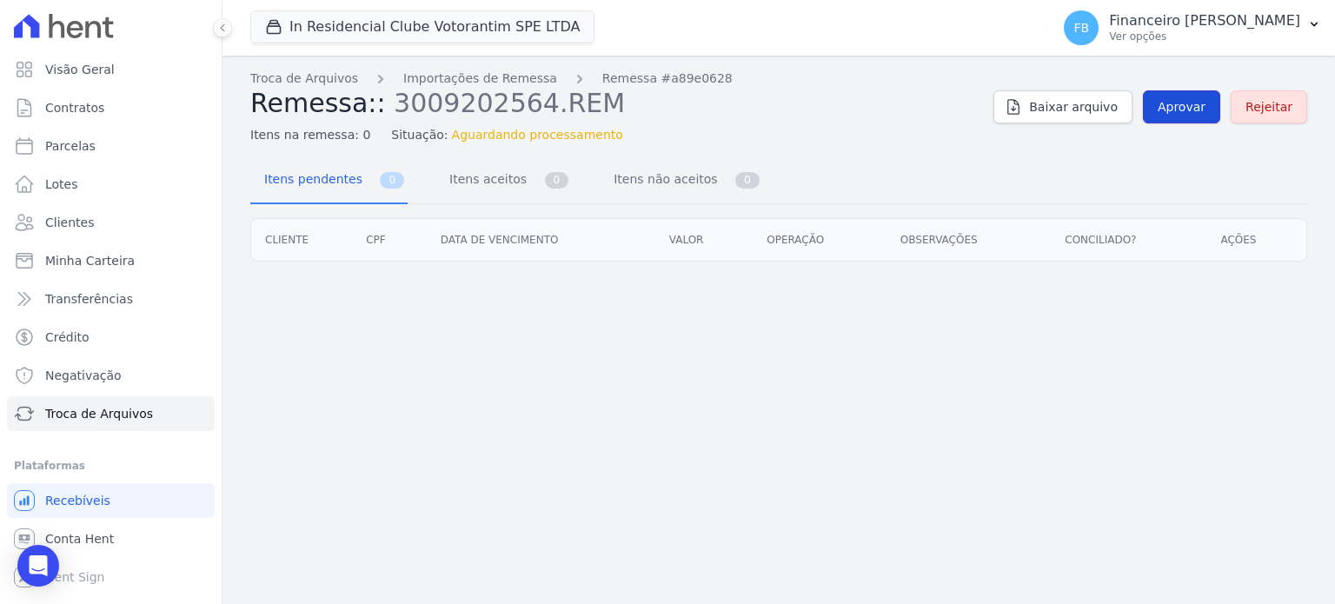
click at [1194, 107] on span "Aprovar" at bounding box center [1181, 106] width 48 height 17
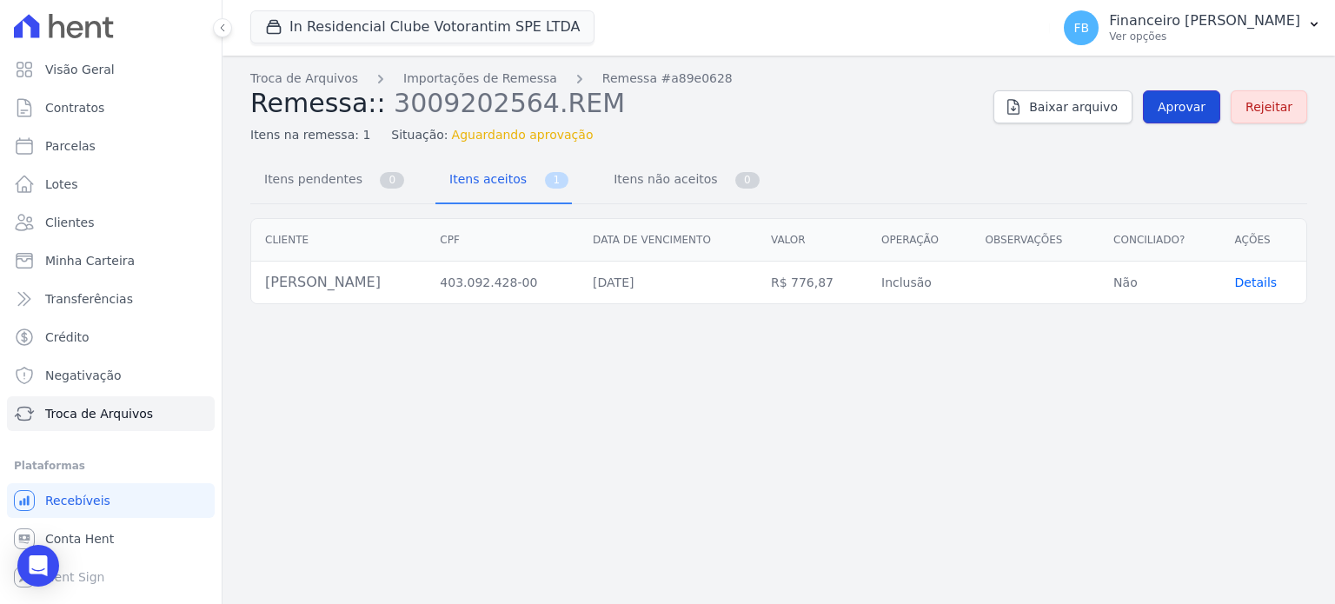
click at [1196, 107] on span "Aprovar" at bounding box center [1181, 106] width 48 height 17
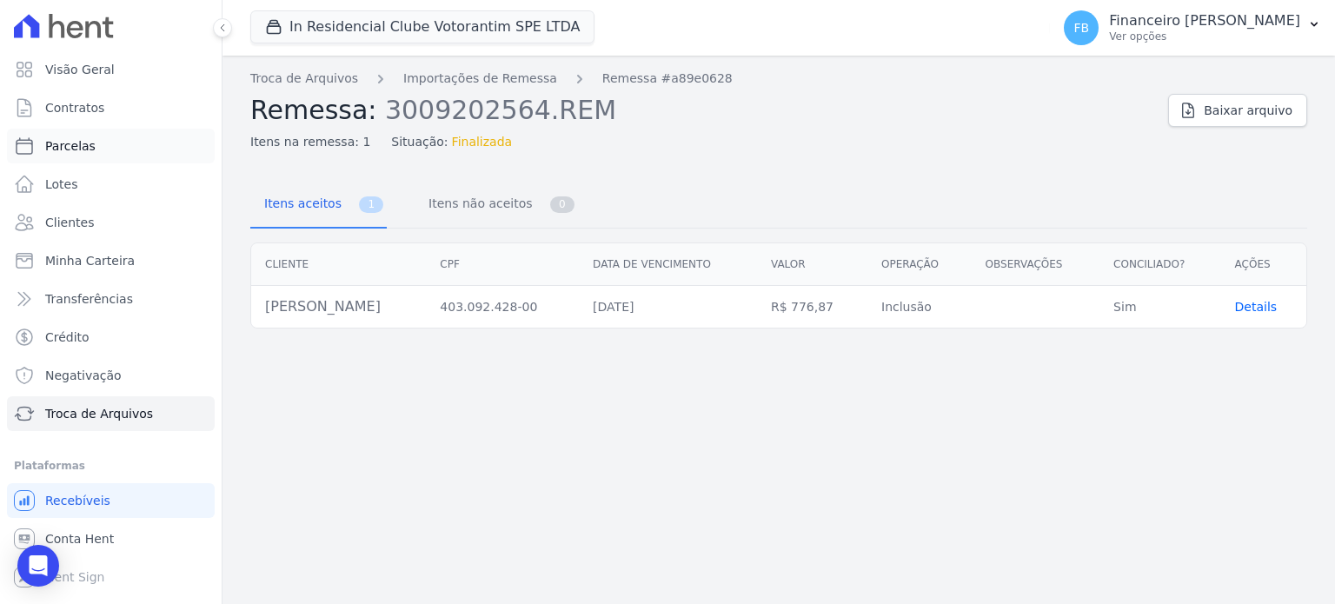
click at [59, 150] on span "Parcelas" at bounding box center [70, 145] width 50 height 17
select select
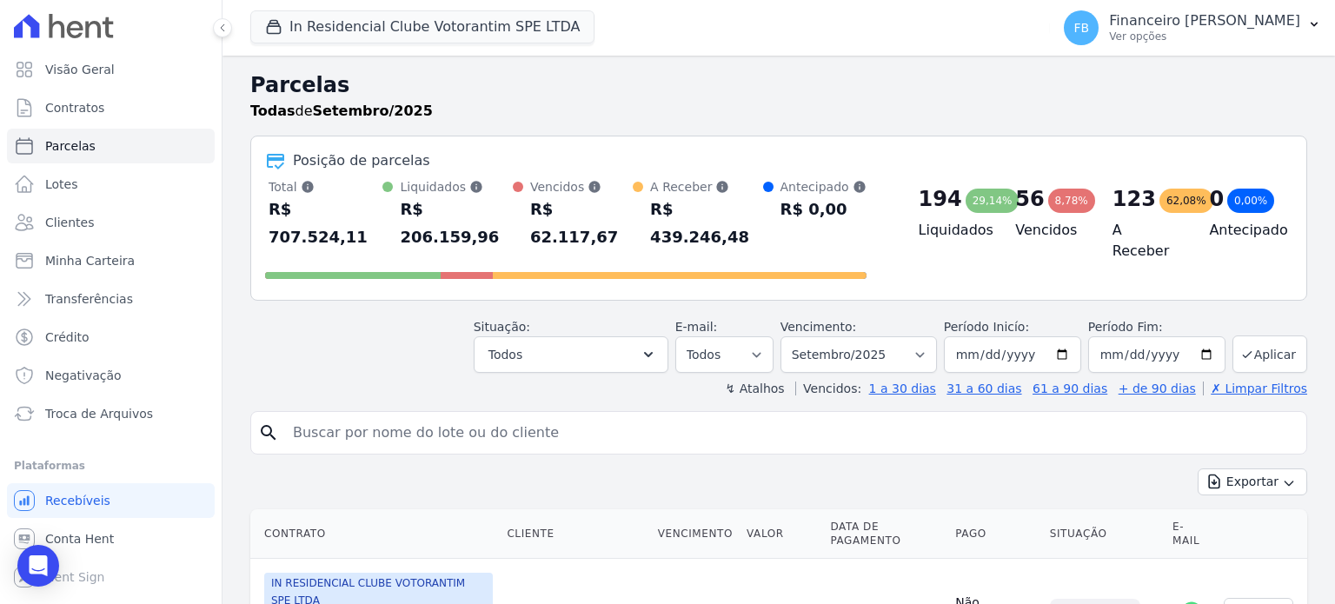
drag, startPoint x: 501, startPoint y: 395, endPoint x: 507, endPoint y: 386, distance: 11.1
click at [502, 415] on input "search" at bounding box center [790, 432] width 1017 height 35
type input "tamara"
select select
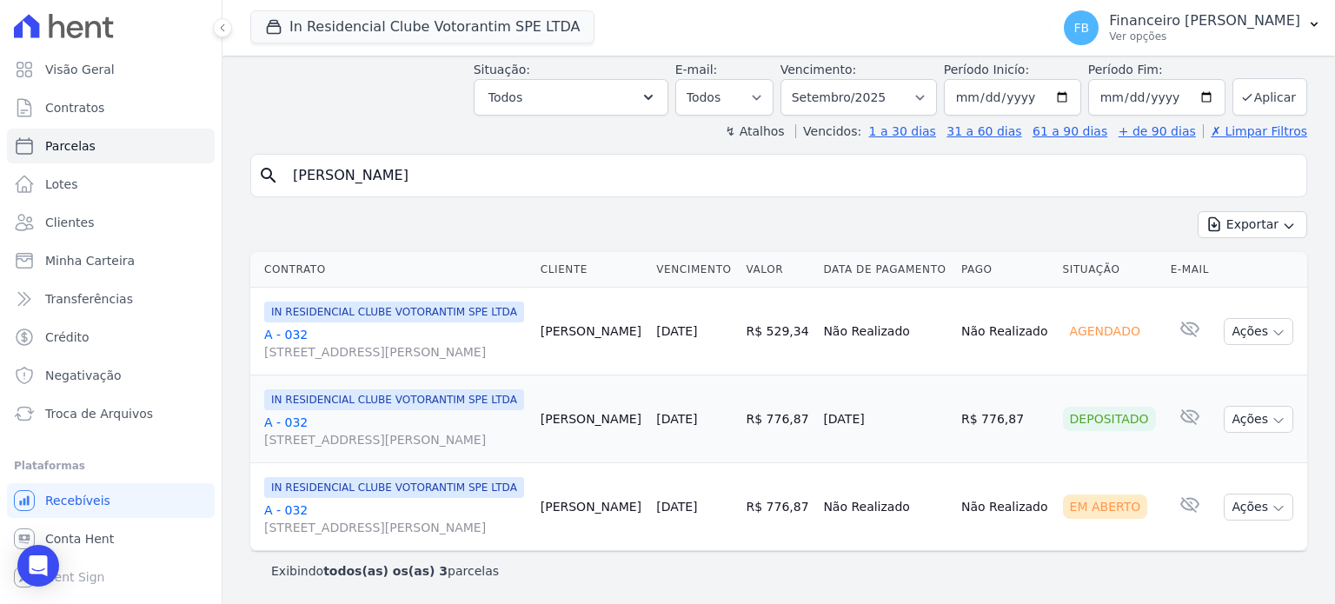
scroll to position [146, 0]
click at [1271, 501] on icon "button" at bounding box center [1278, 508] width 14 height 14
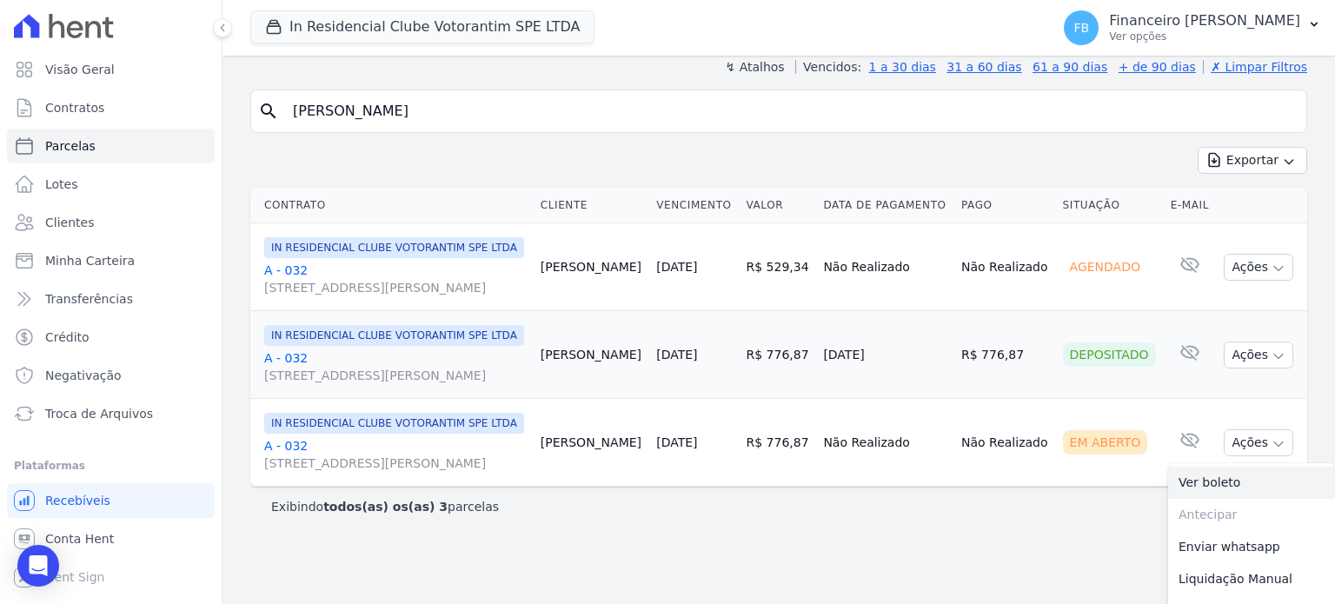
click at [1218, 499] on link "Ver boleto" at bounding box center [1251, 483] width 167 height 32
drag, startPoint x: 351, startPoint y: 112, endPoint x: 74, endPoint y: 55, distance: 283.1
click at [76, 55] on div "Visão Geral Contratos Parcelas Lotes Clientes Minha Carteira Transferências Cré…" at bounding box center [667, 302] width 1335 height 604
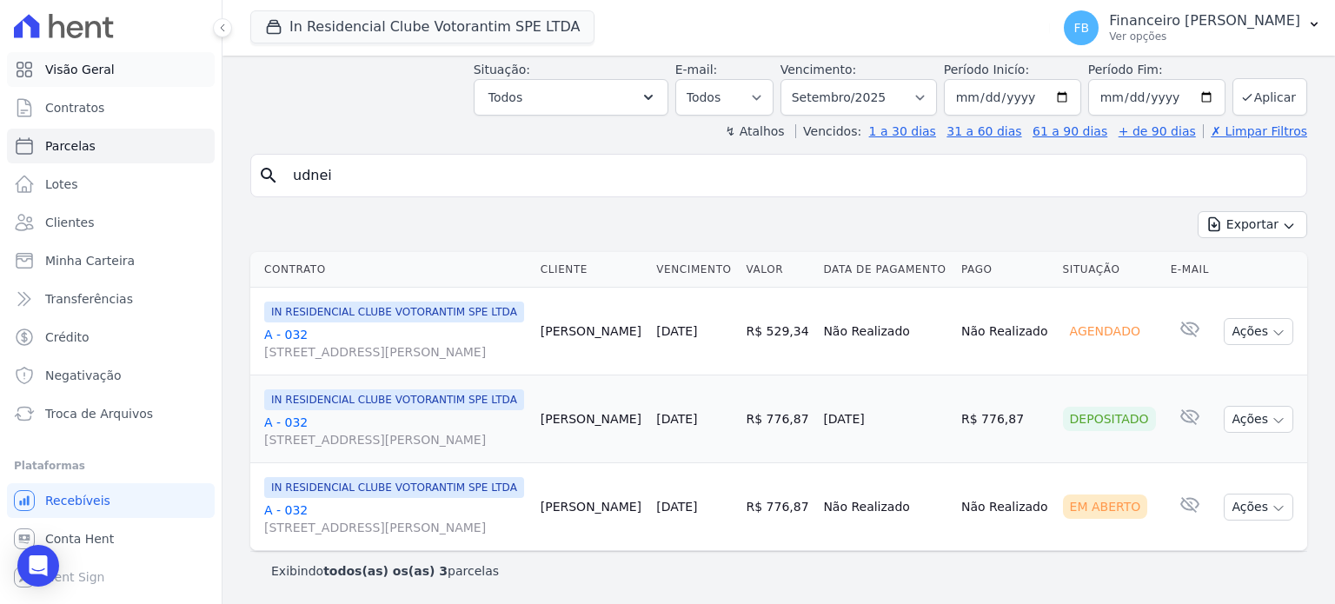
type input "udnei"
select select
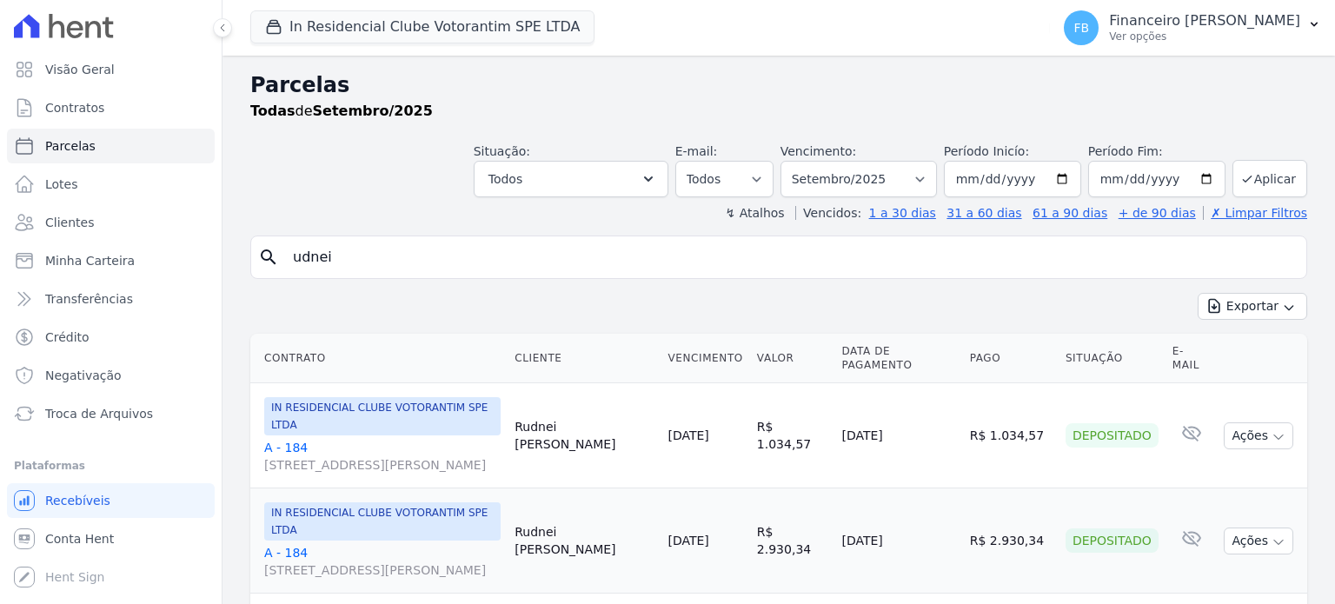
click at [91, 80] on div "Visão Geral Contratos Parcelas Lotes Clientes Minha Carteira Transferências Cré…" at bounding box center [667, 302] width 1335 height 604
click at [303, 295] on div "Exportar Exportar PDF Exportar CSV" at bounding box center [778, 313] width 1057 height 41
drag, startPoint x: 356, startPoint y: 262, endPoint x: 249, endPoint y: 260, distance: 107.8
click at [249, 260] on div "Parcelas Todas de Setembro/2025 Situação: Agendado Em Aberto Pago Processando C…" at bounding box center [778, 456] width 1112 height 801
type input "rudnei"
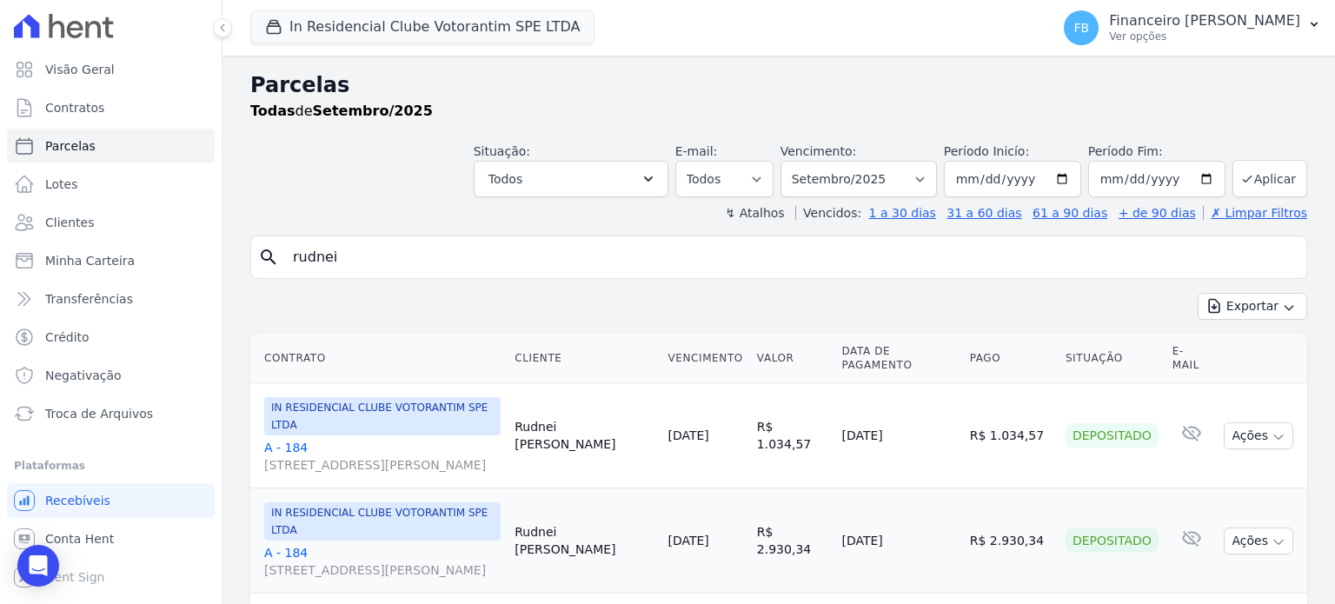
select select
click at [282, 439] on link "A - 184 [STREET_ADDRESS][PERSON_NAME]" at bounding box center [382, 456] width 236 height 35
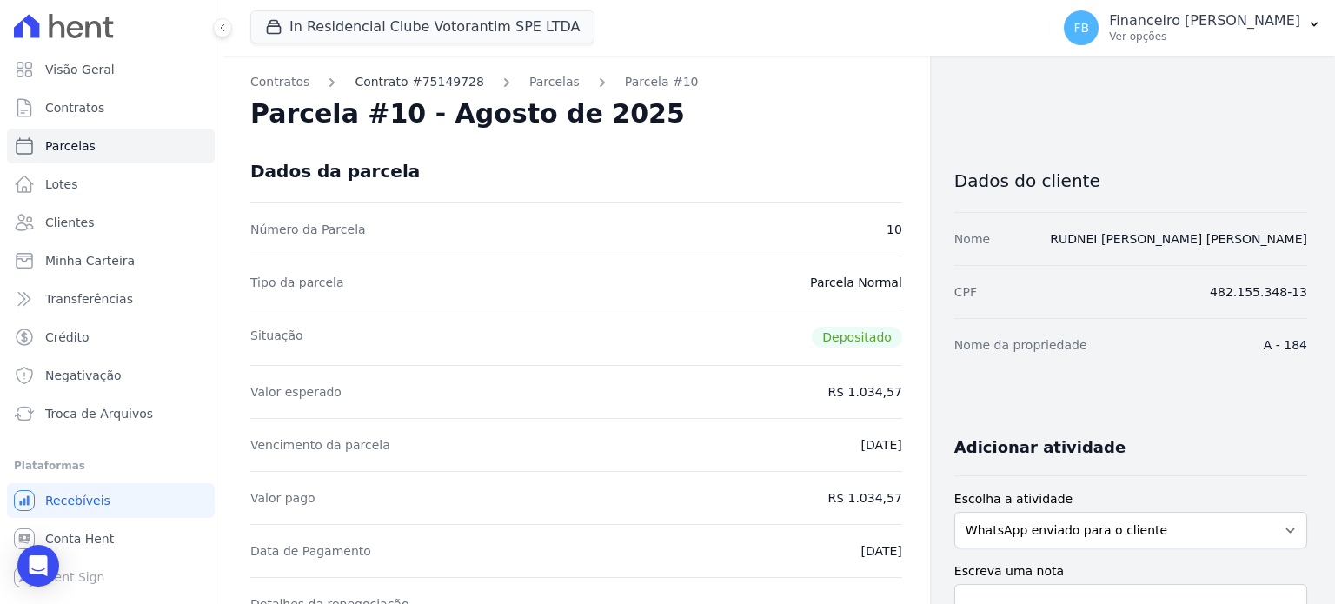
click at [438, 75] on link "Contrato #75149728" at bounding box center [419, 82] width 129 height 18
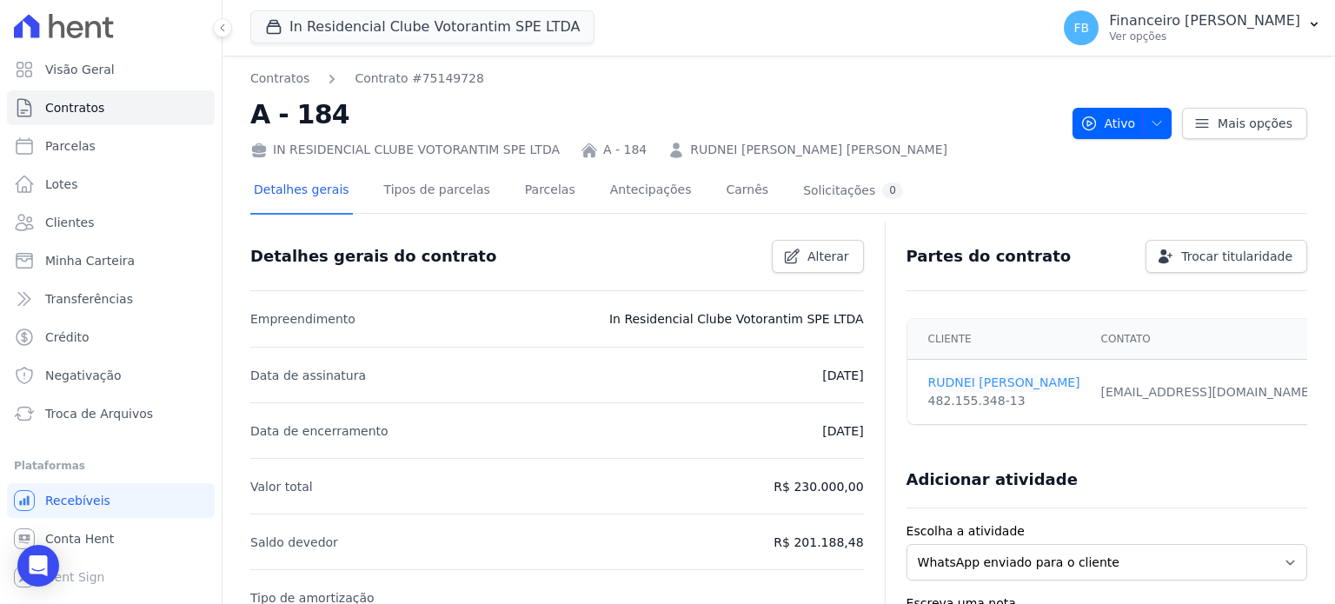
click at [953, 381] on link "RUDNEI SILVESTRE" at bounding box center [1004, 383] width 152 height 18
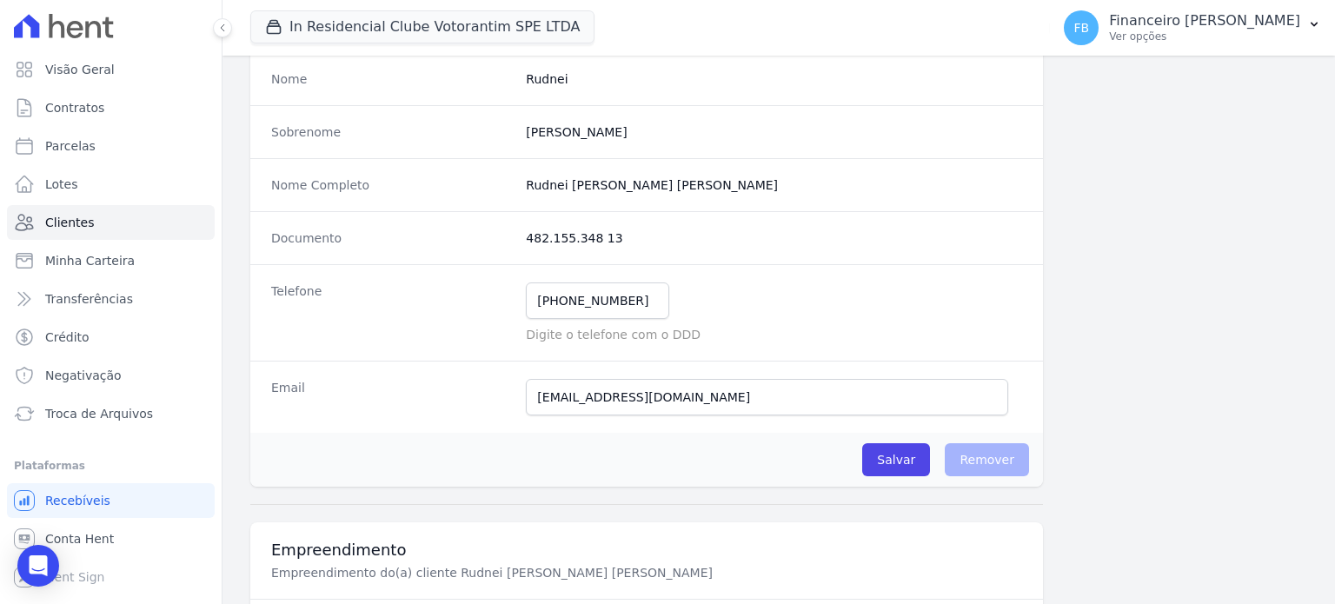
scroll to position [348, 0]
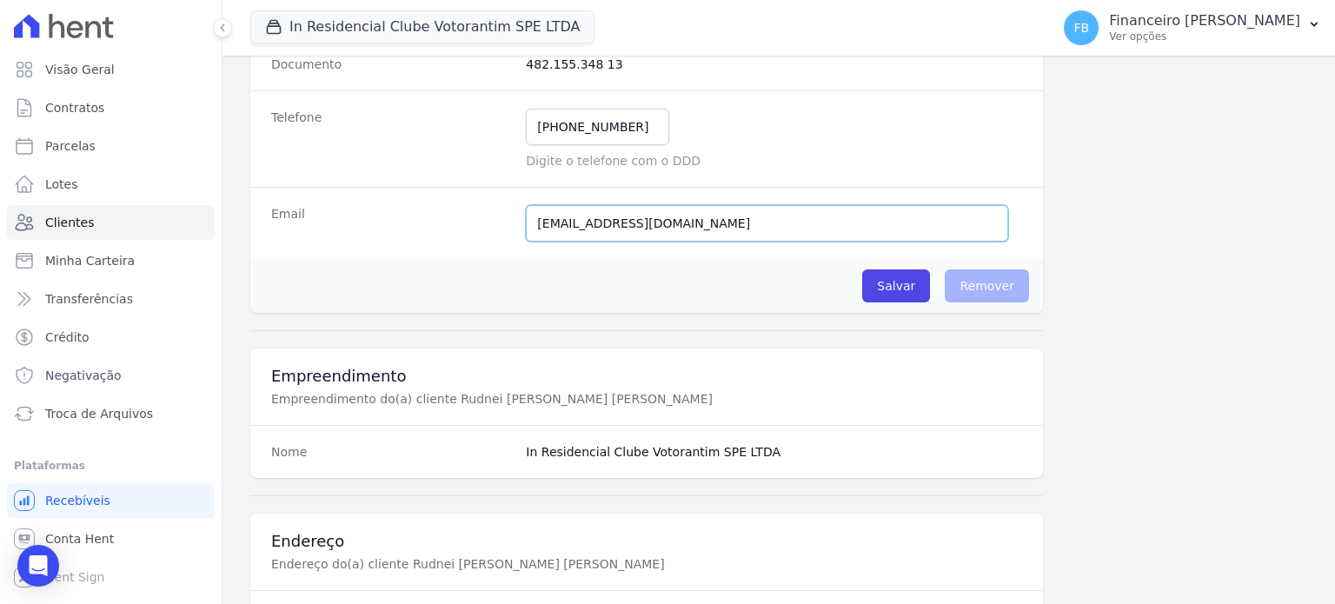
click at [650, 222] on input "clemilsoncosta88@homail.com" at bounding box center [767, 223] width 482 height 36
type input "clemilsoncosta88@hotmail.com"
click at [909, 283] on input "Salvar" at bounding box center [896, 285] width 68 height 33
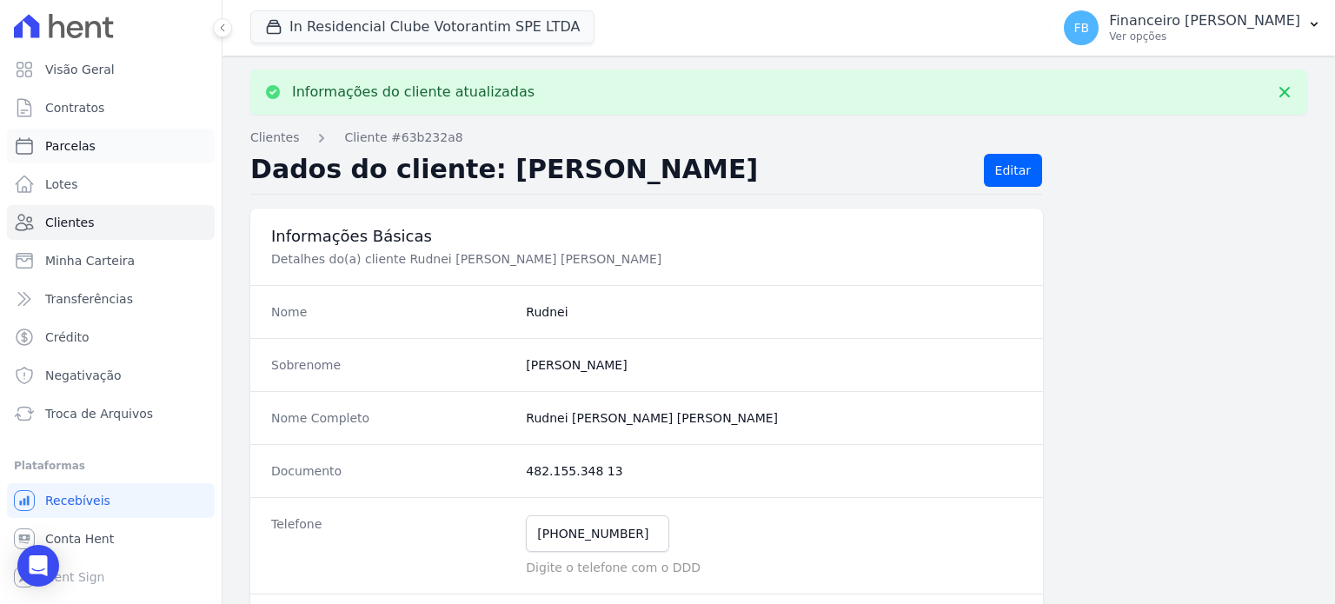
click at [104, 147] on link "Parcelas" at bounding box center [111, 146] width 208 height 35
select select
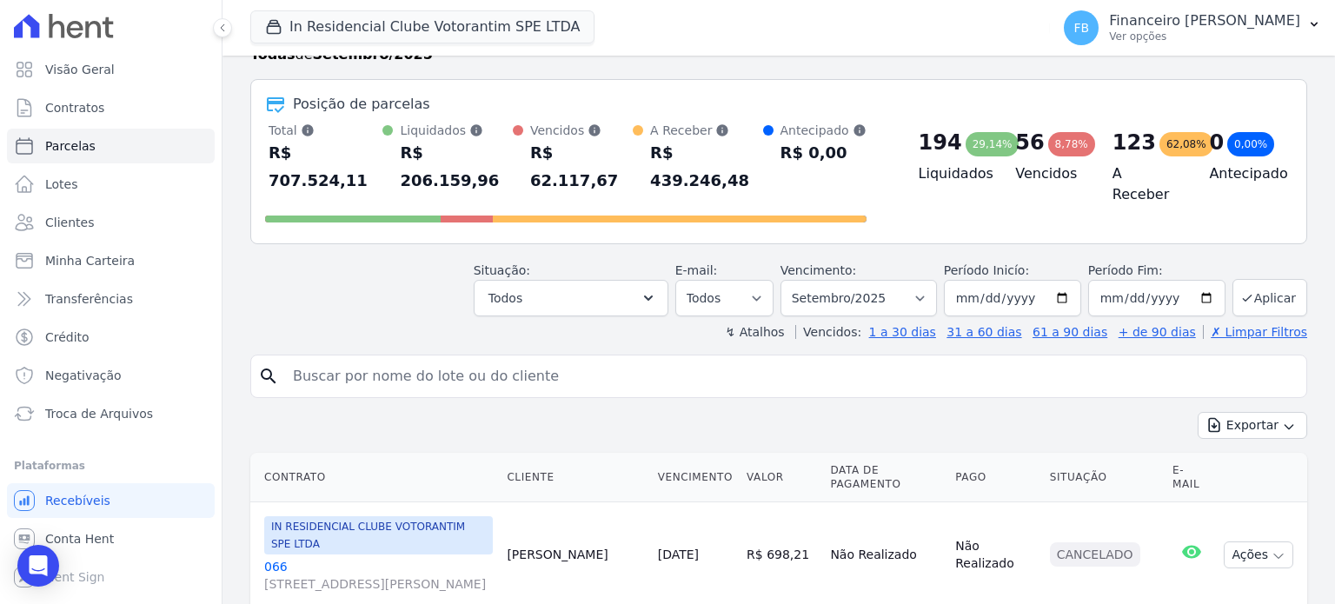
scroll to position [87, 0]
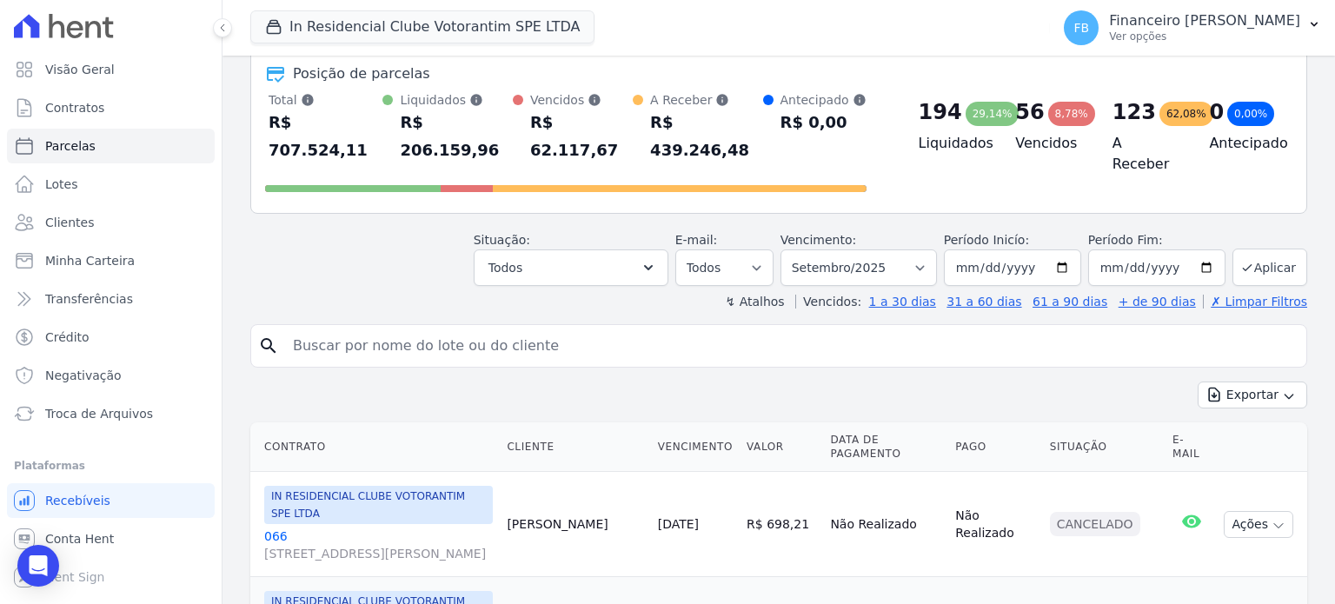
click at [469, 328] on input "search" at bounding box center [790, 345] width 1017 height 35
type input "rudnei"
select select
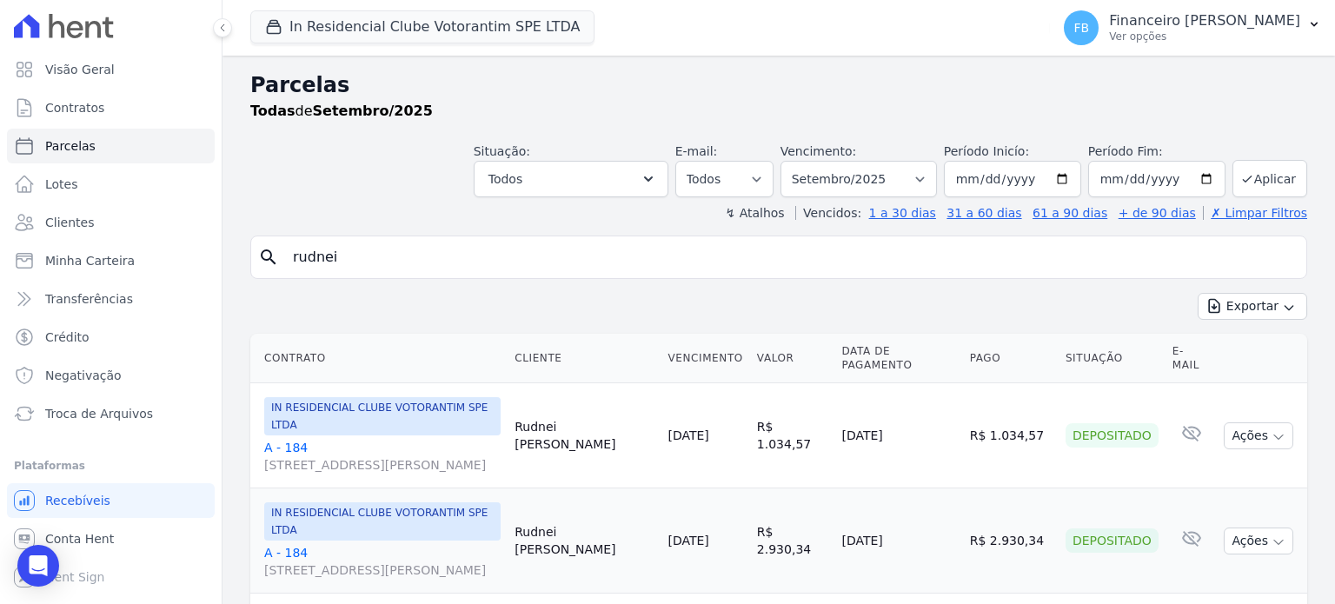
click at [295, 439] on link "A - 184 [STREET_ADDRESS][PERSON_NAME]" at bounding box center [382, 456] width 236 height 35
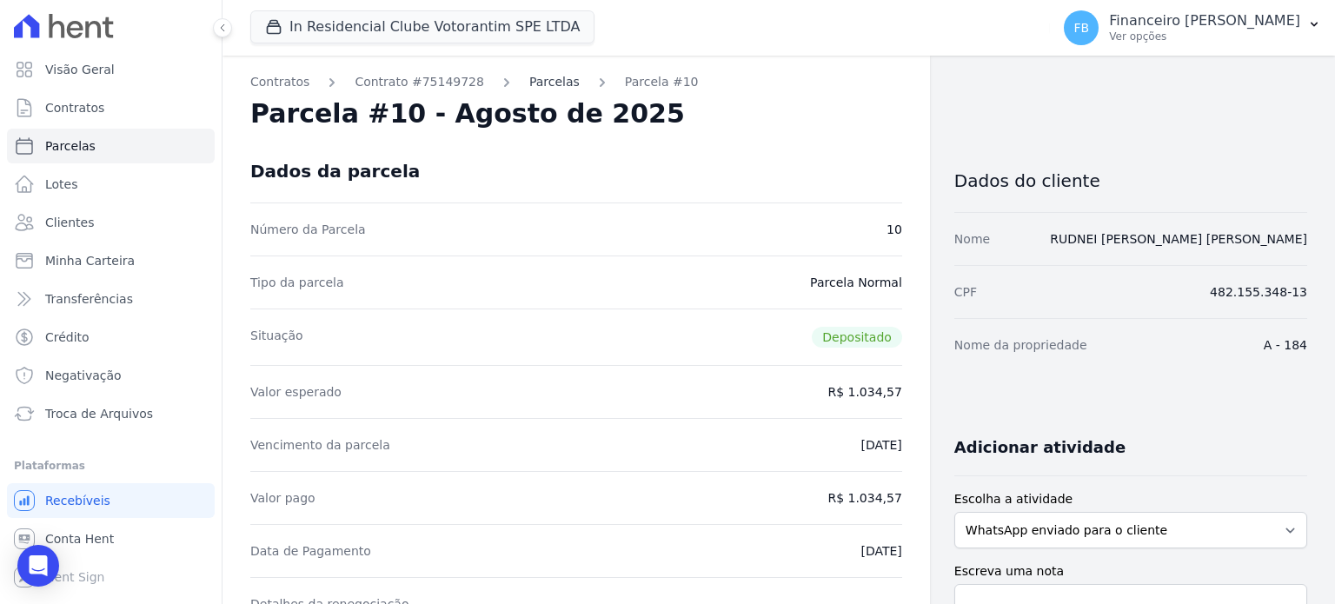
click at [535, 81] on link "Parcelas" at bounding box center [554, 82] width 50 height 18
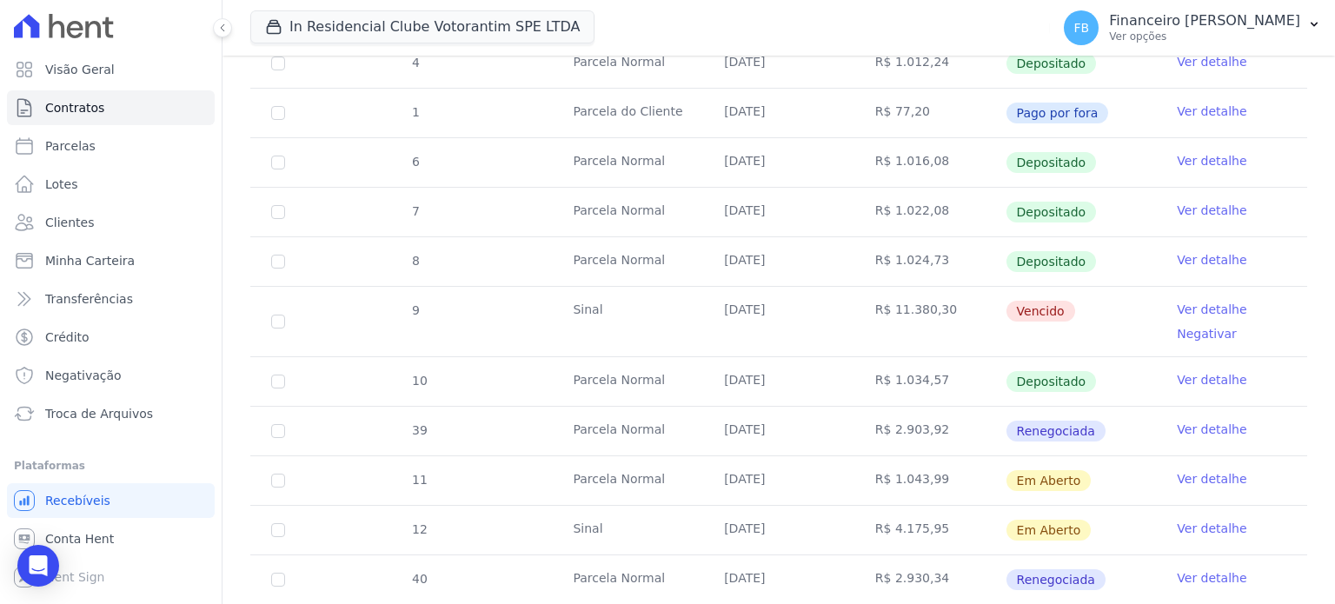
scroll to position [695, 0]
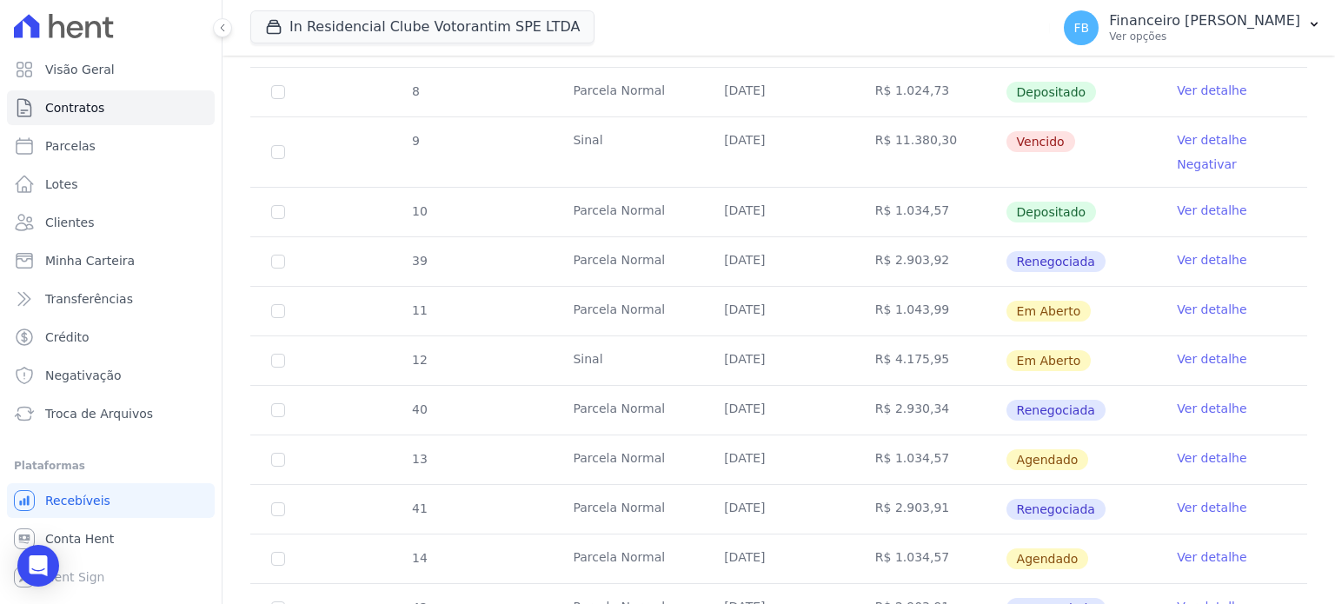
click at [1196, 305] on link "Ver detalhe" at bounding box center [1212, 309] width 70 height 17
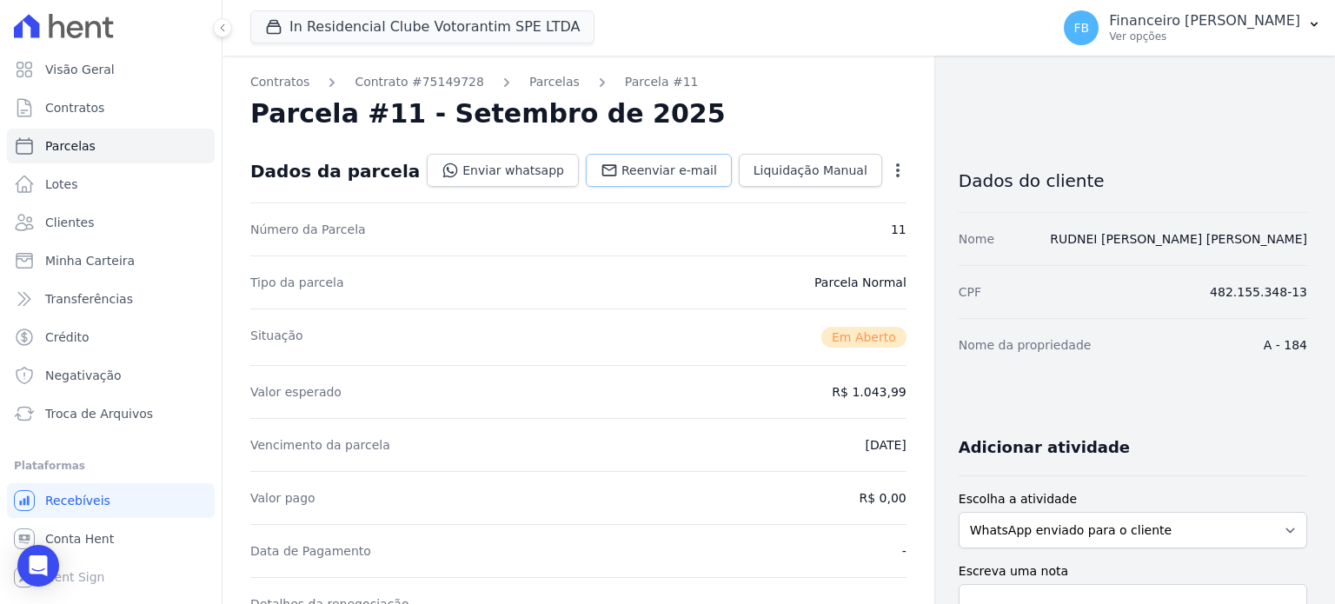
click at [666, 168] on span "Reenviar e-mail" at bounding box center [669, 170] width 96 height 17
click at [541, 76] on link "Parcelas" at bounding box center [554, 82] width 50 height 18
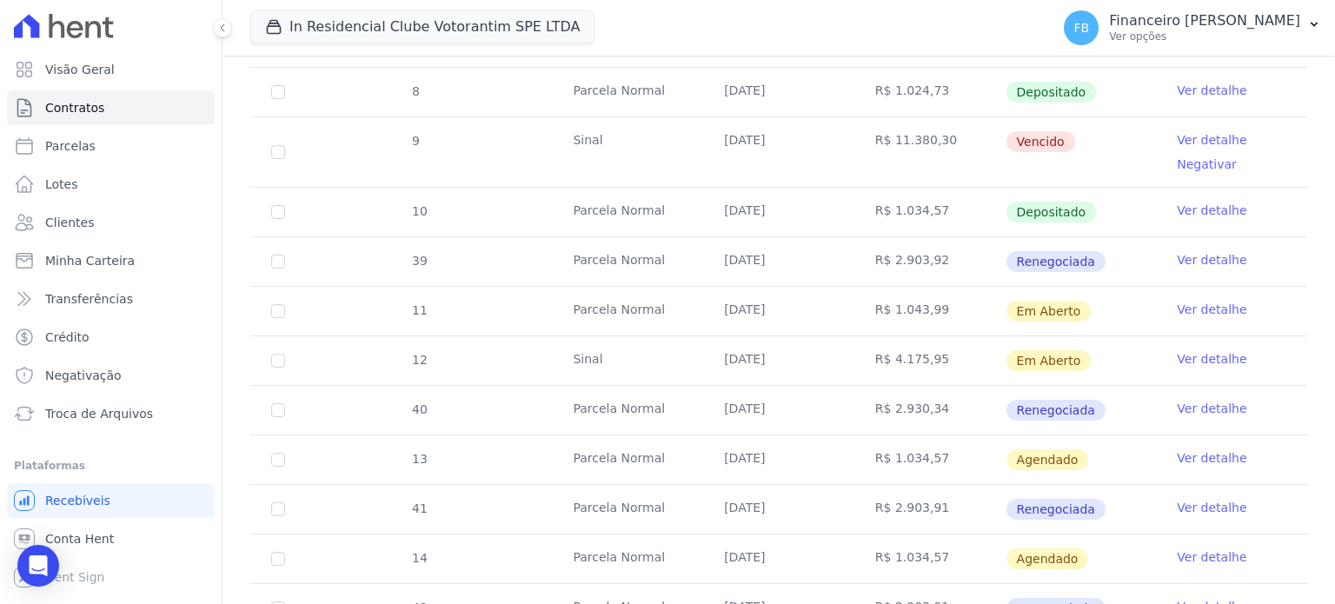
scroll to position [782, 0]
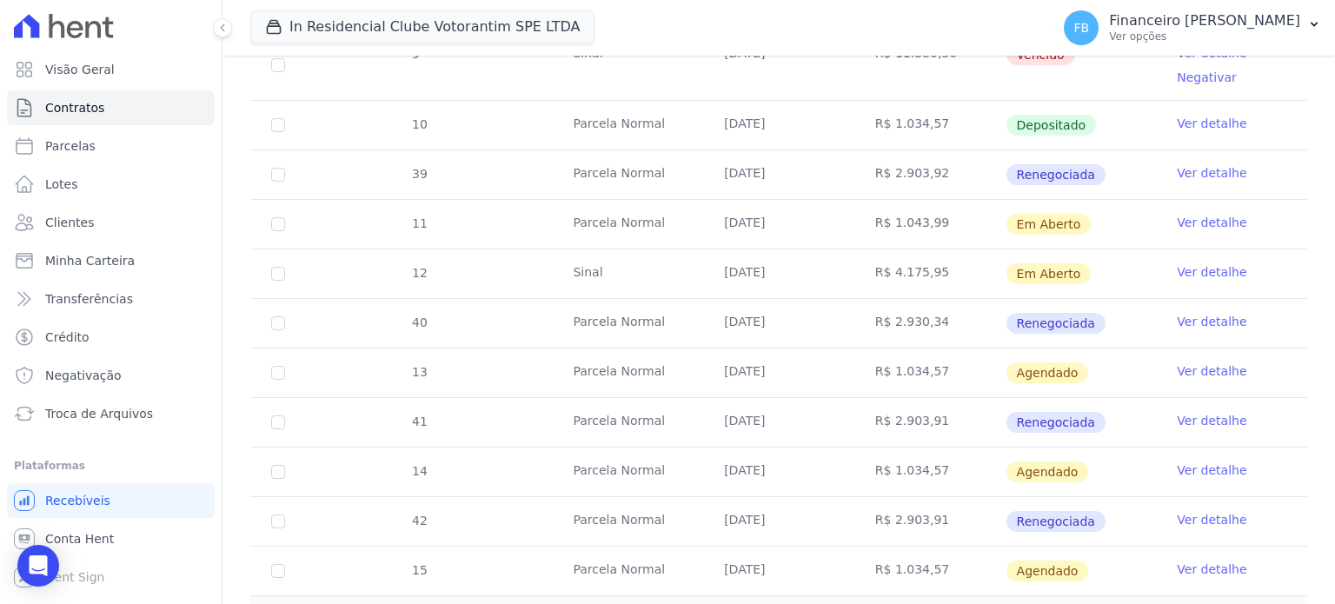
click at [1206, 263] on link "Ver detalhe" at bounding box center [1212, 271] width 70 height 17
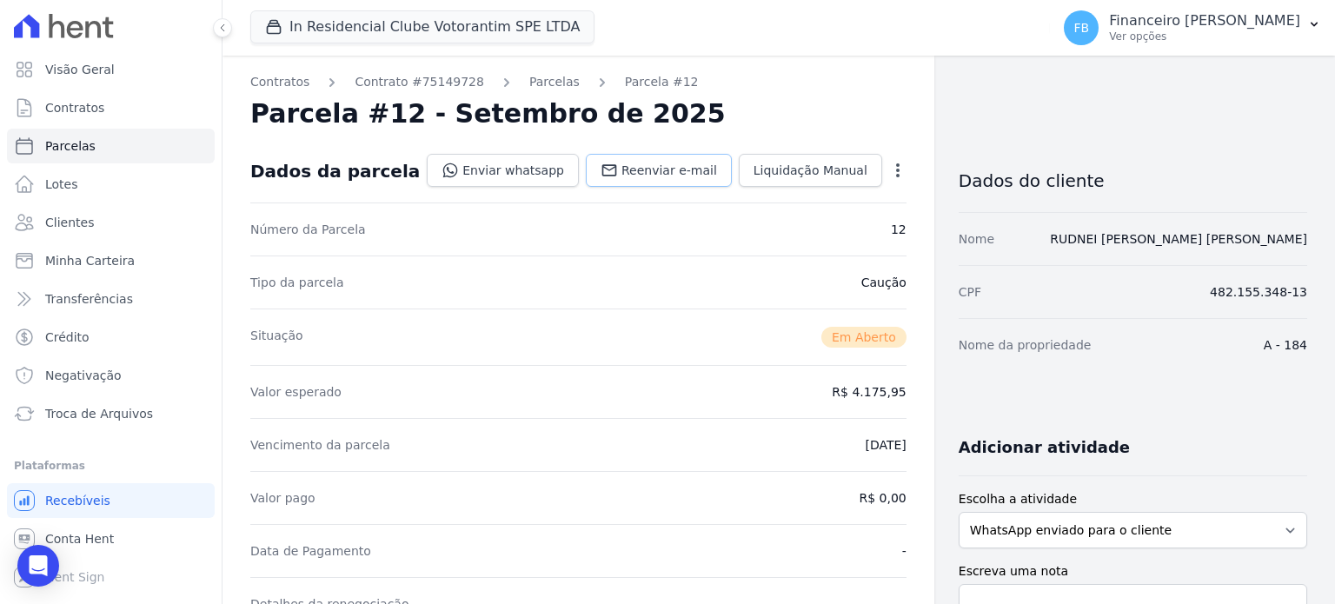
click at [673, 168] on span "Reenviar e-mail" at bounding box center [669, 170] width 96 height 17
click at [101, 409] on span "Troca de Arquivos" at bounding box center [99, 413] width 108 height 17
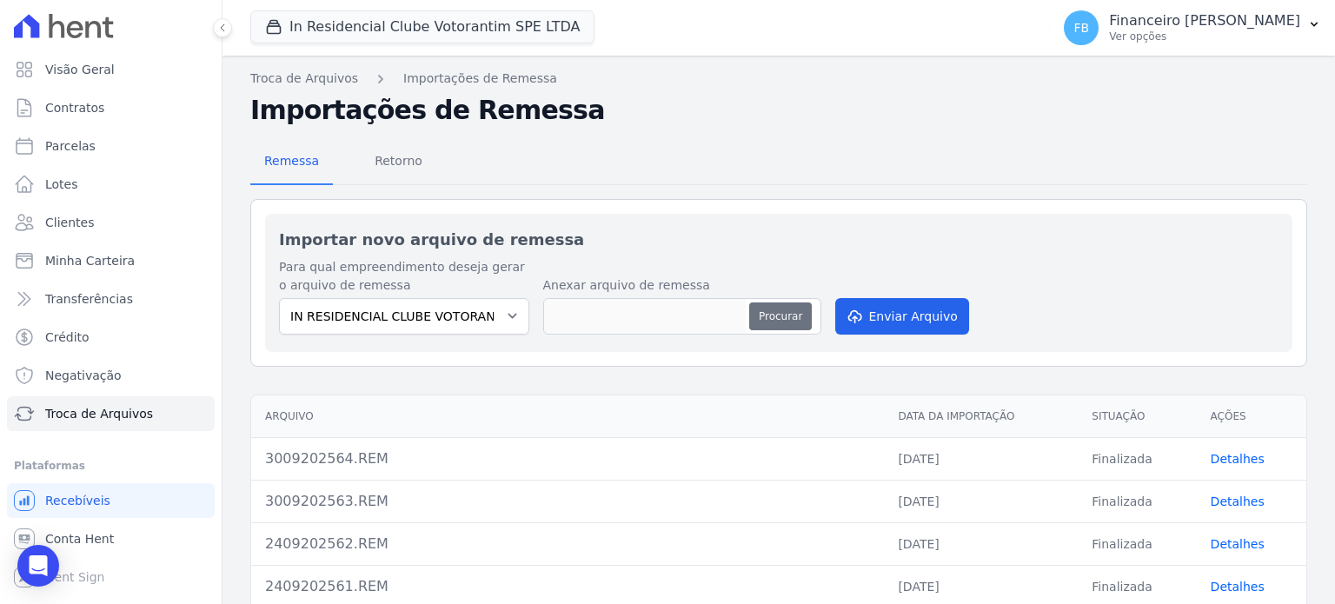
click at [775, 312] on button "Procurar" at bounding box center [780, 316] width 63 height 28
type input "3009202565.REM"
click at [893, 321] on button "Enviar Arquivo" at bounding box center [902, 316] width 134 height 36
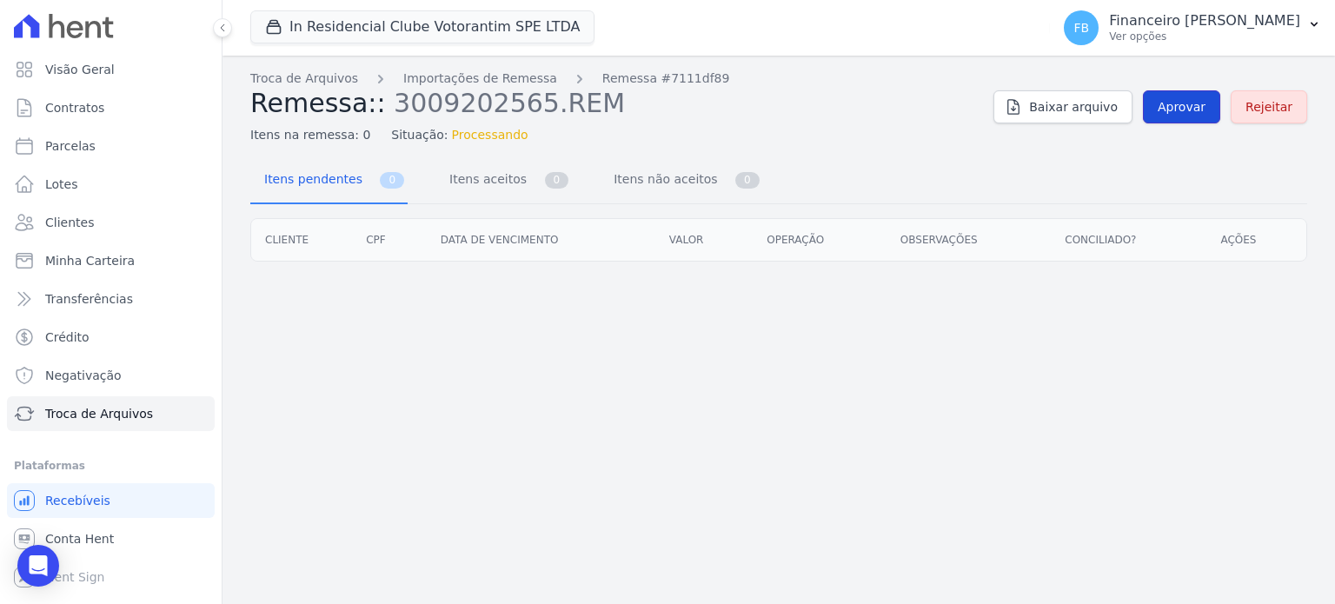
click at [1185, 108] on span "Aprovar" at bounding box center [1181, 106] width 48 height 17
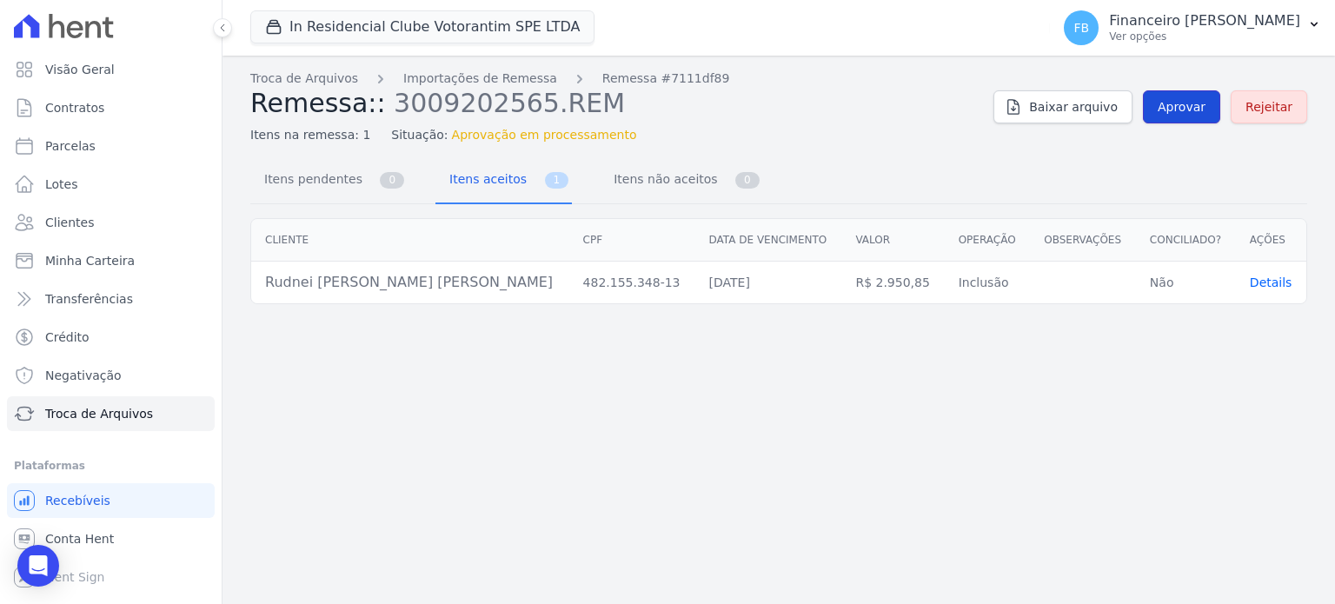
click at [1190, 109] on span "Aprovar" at bounding box center [1181, 106] width 48 height 17
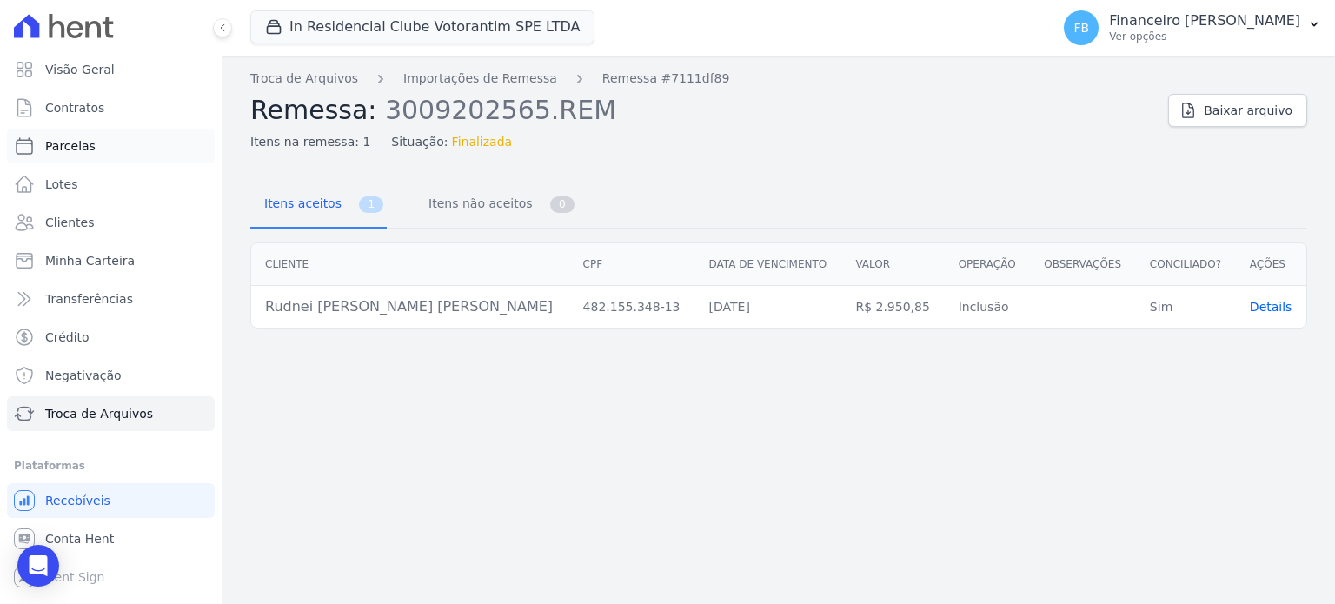
click at [136, 145] on link "Parcelas" at bounding box center [111, 146] width 208 height 35
select select
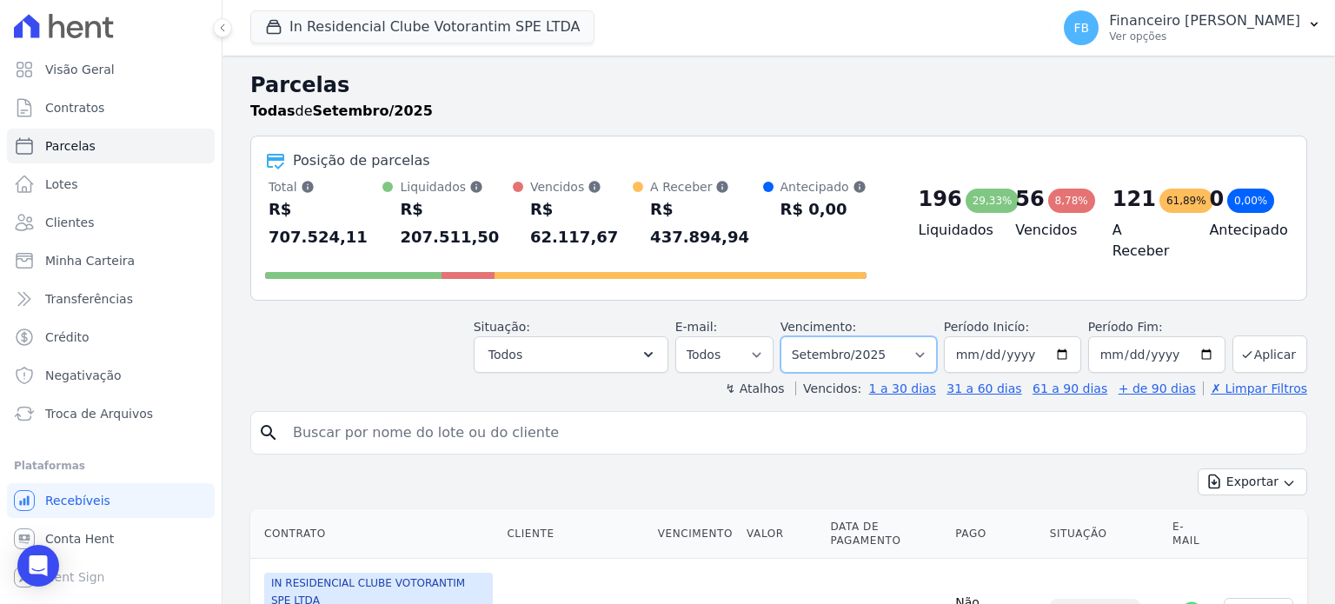
click at [918, 336] on select "Filtrar por período ──────── Todos os meses Janeiro/2023 Fevereiro/2023 Março/2…" at bounding box center [858, 354] width 156 height 36
select select "10/2025"
click at [794, 336] on select "Filtrar por período ──────── Todos os meses Janeiro/2023 Fevereiro/2023 Março/2…" at bounding box center [858, 354] width 156 height 36
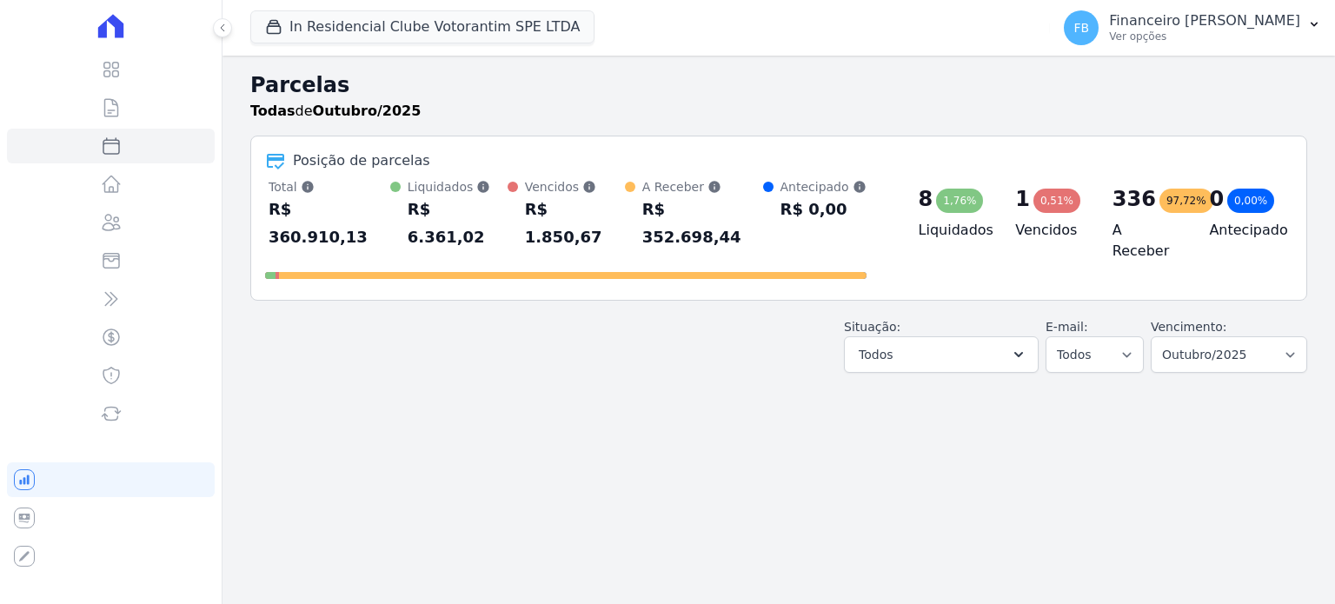
select select
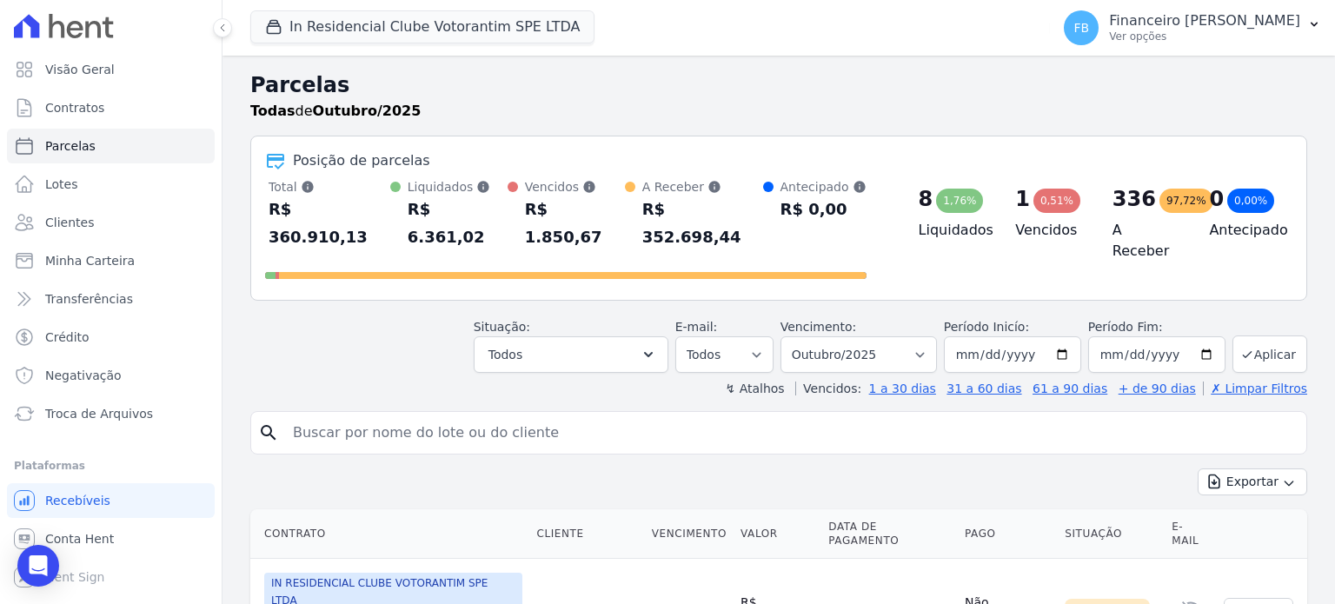
click at [394, 415] on input "search" at bounding box center [790, 432] width 1017 height 35
type input "rudnei"
select select
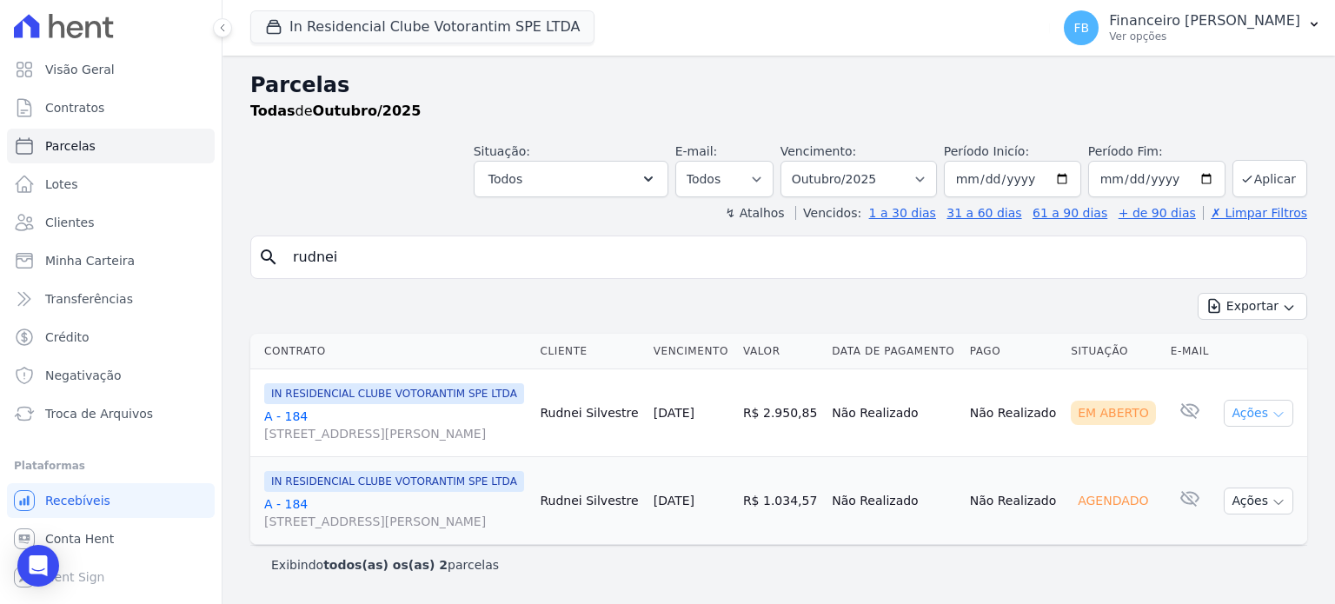
click at [1271, 421] on icon "button" at bounding box center [1278, 415] width 14 height 14
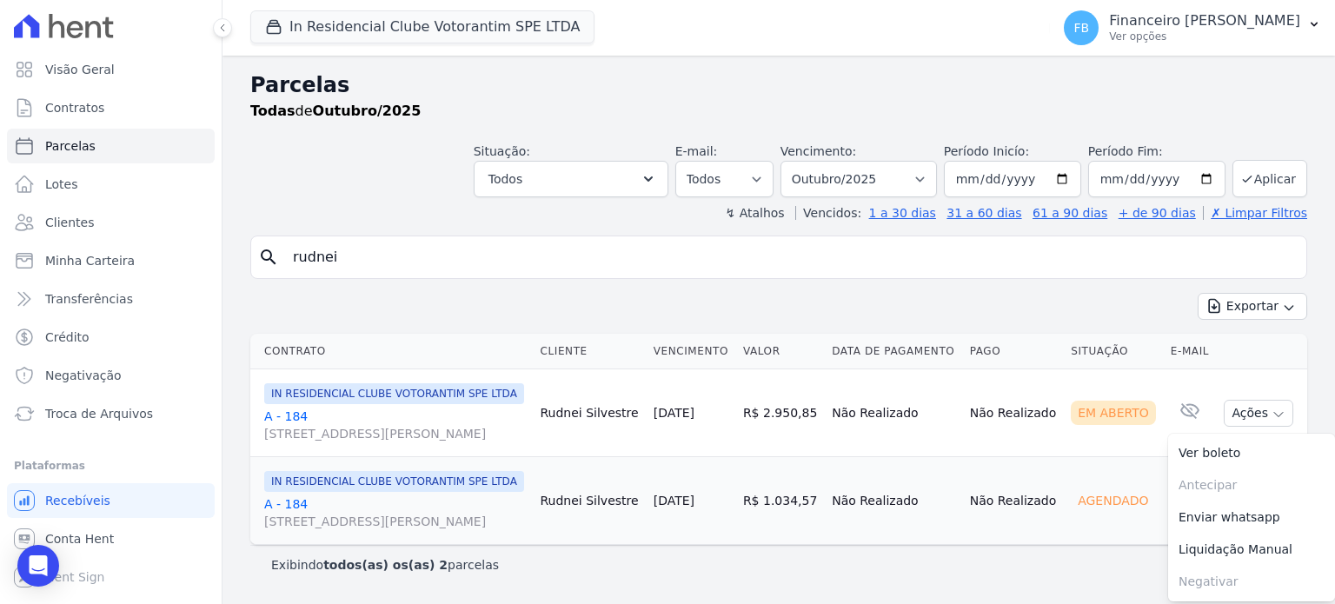
click at [1001, 302] on div "Exportar Exportar PDF Exportar CSV" at bounding box center [778, 313] width 1057 height 41
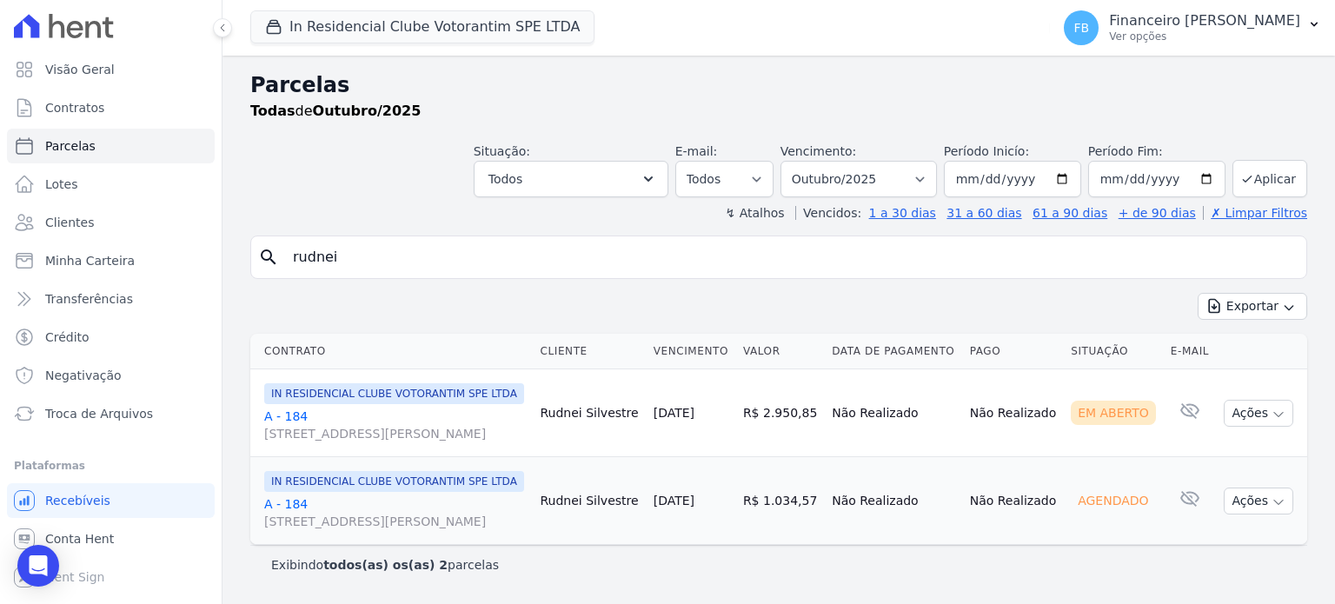
click at [299, 427] on link "A - 184 [STREET_ADDRESS][PERSON_NAME]" at bounding box center [395, 425] width 262 height 35
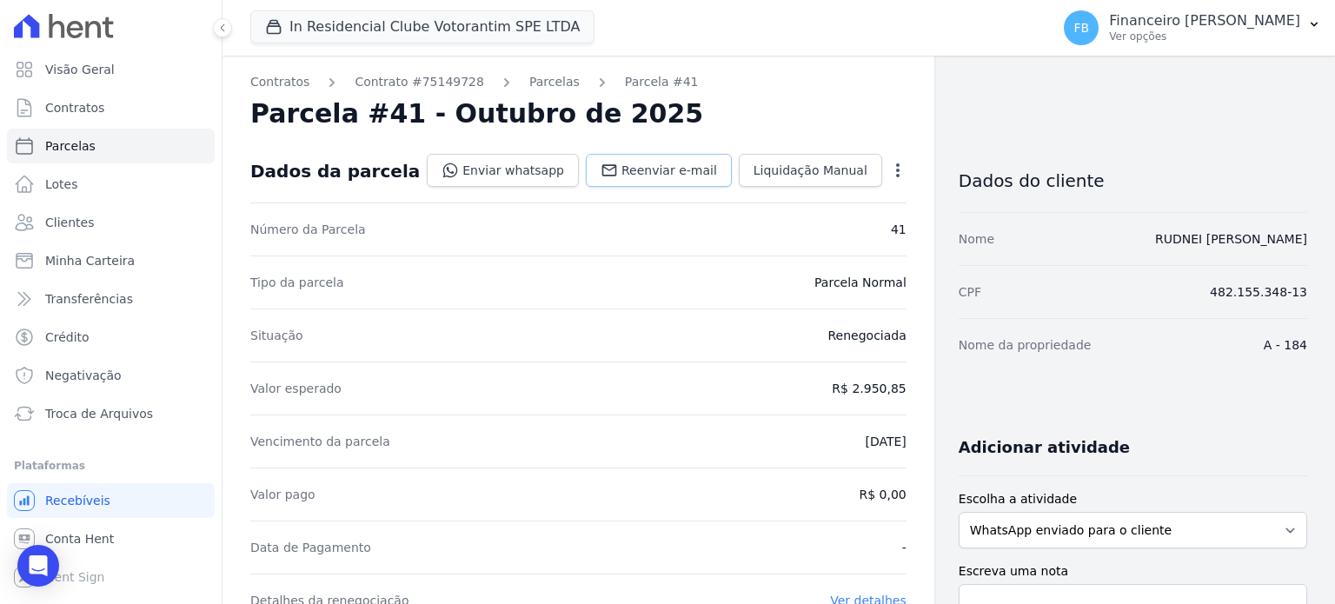
click at [653, 168] on span "Reenviar e-mail" at bounding box center [669, 170] width 96 height 17
click at [87, 421] on span "Troca de Arquivos" at bounding box center [99, 413] width 108 height 17
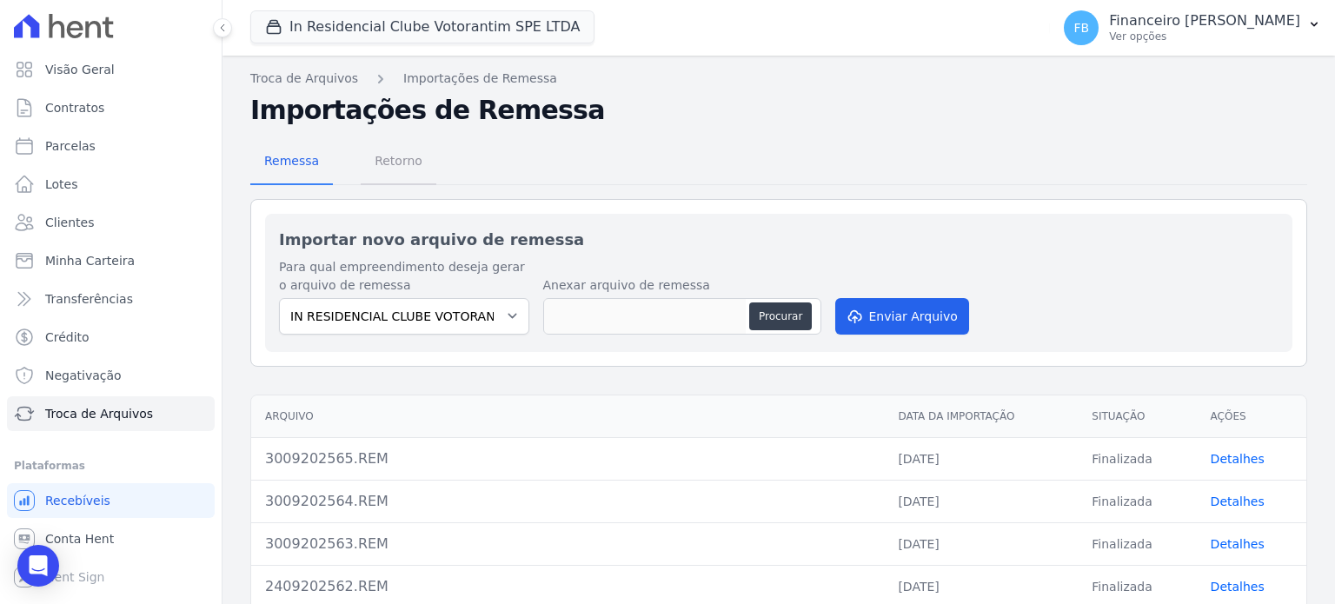
click at [408, 160] on span "Retorno" at bounding box center [398, 160] width 69 height 35
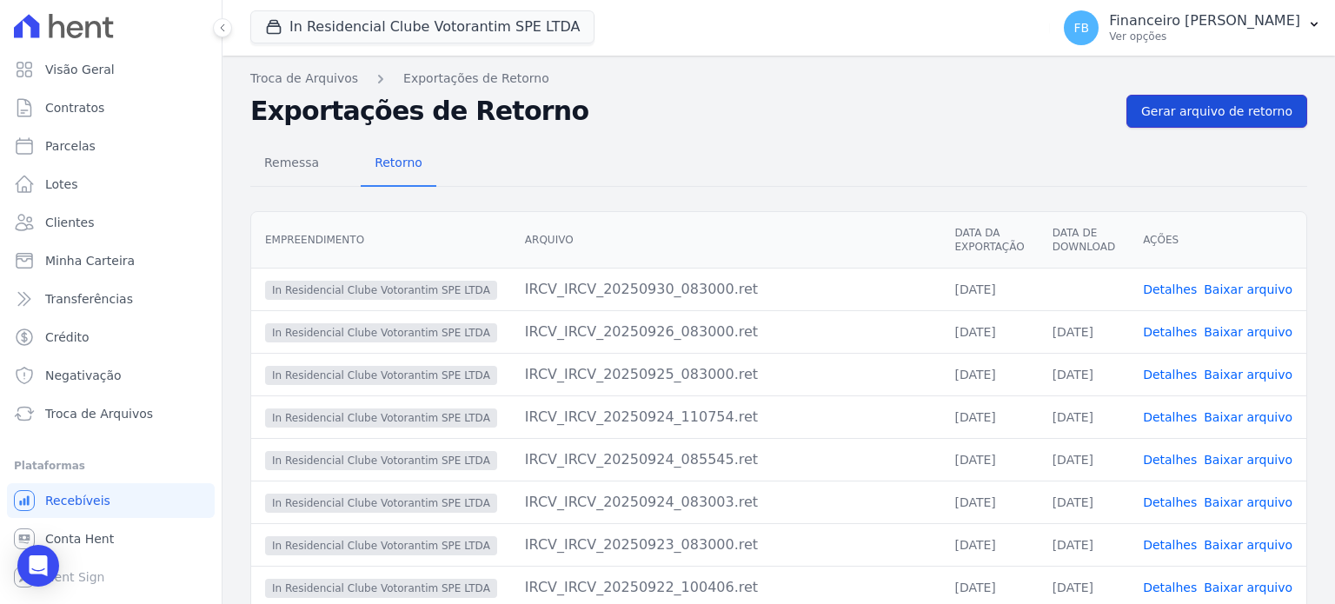
click at [1201, 107] on span "Gerar arquivo de retorno" at bounding box center [1216, 111] width 151 height 17
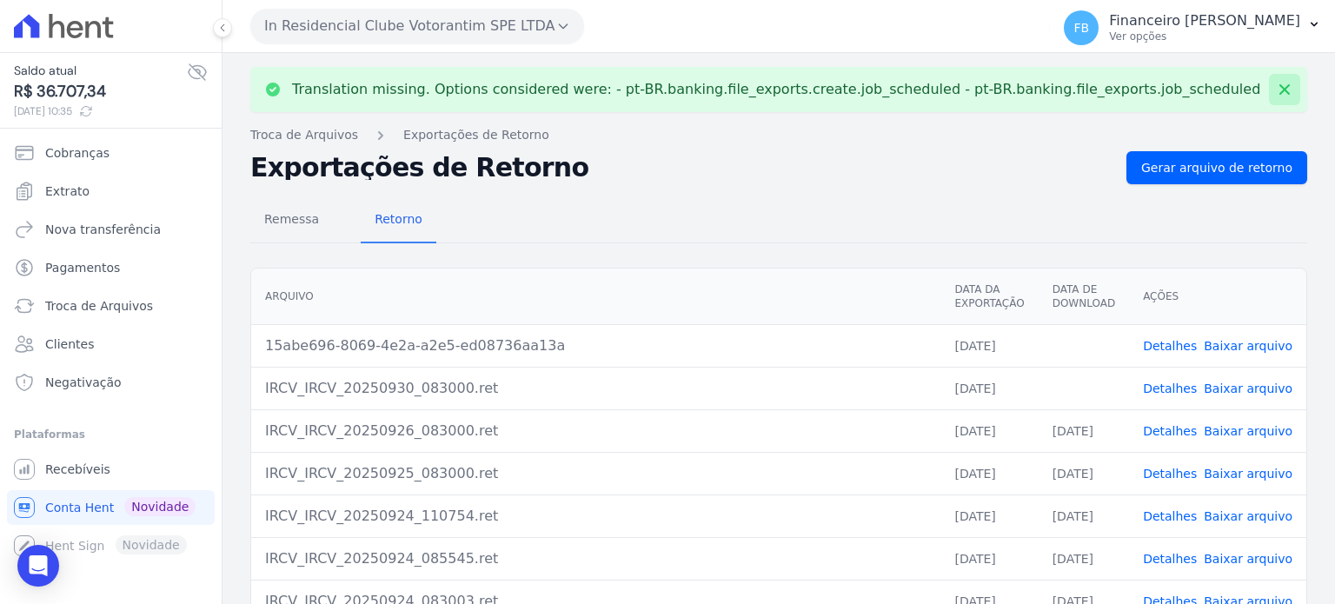
click at [1276, 83] on icon at bounding box center [1284, 89] width 17 height 17
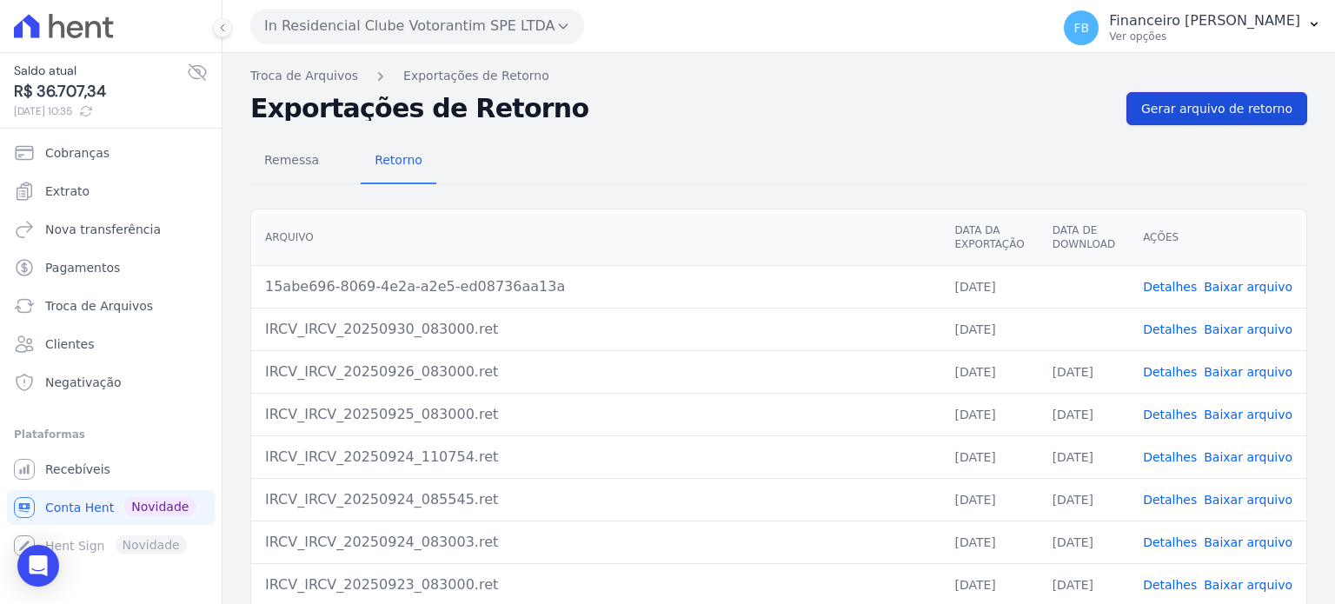
click at [1218, 110] on span "Gerar arquivo de retorno" at bounding box center [1216, 108] width 151 height 17
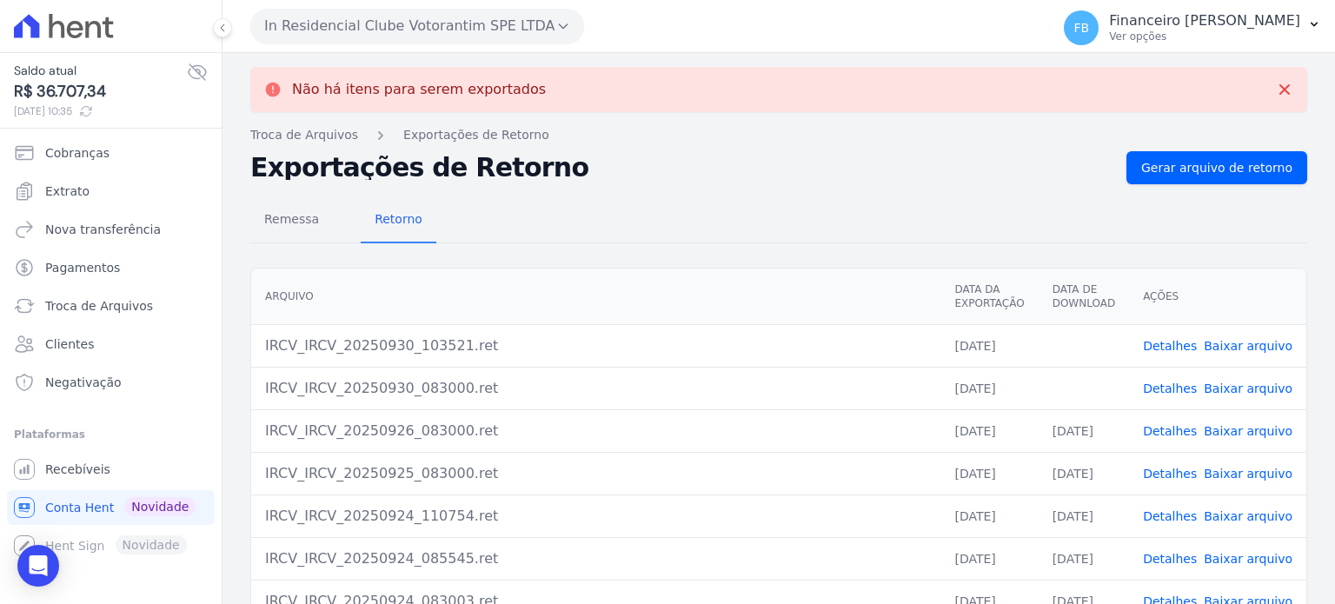
click at [1239, 391] on link "Baixar arquivo" at bounding box center [1248, 388] width 89 height 14
click at [1235, 342] on link "Baixar arquivo" at bounding box center [1248, 346] width 89 height 14
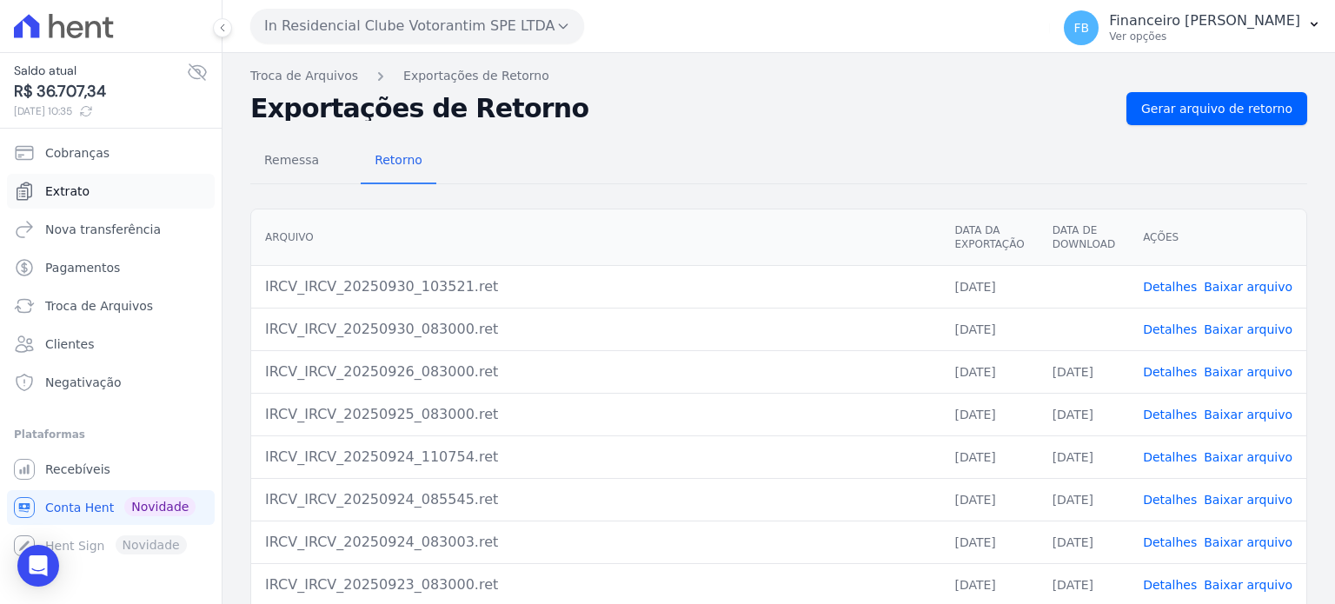
click at [116, 193] on link "Extrato" at bounding box center [111, 191] width 208 height 35
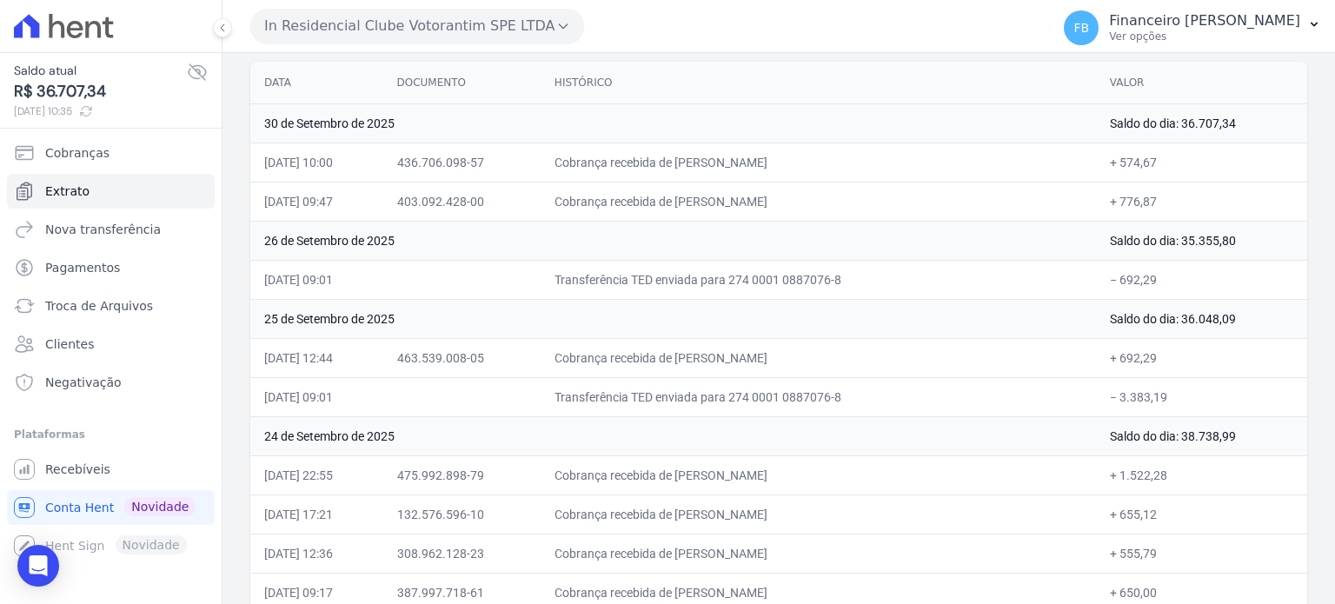
scroll to position [174, 0]
click at [421, 30] on button "In Residencial Clube Votorantim SPE LTDA" at bounding box center [417, 26] width 334 height 35
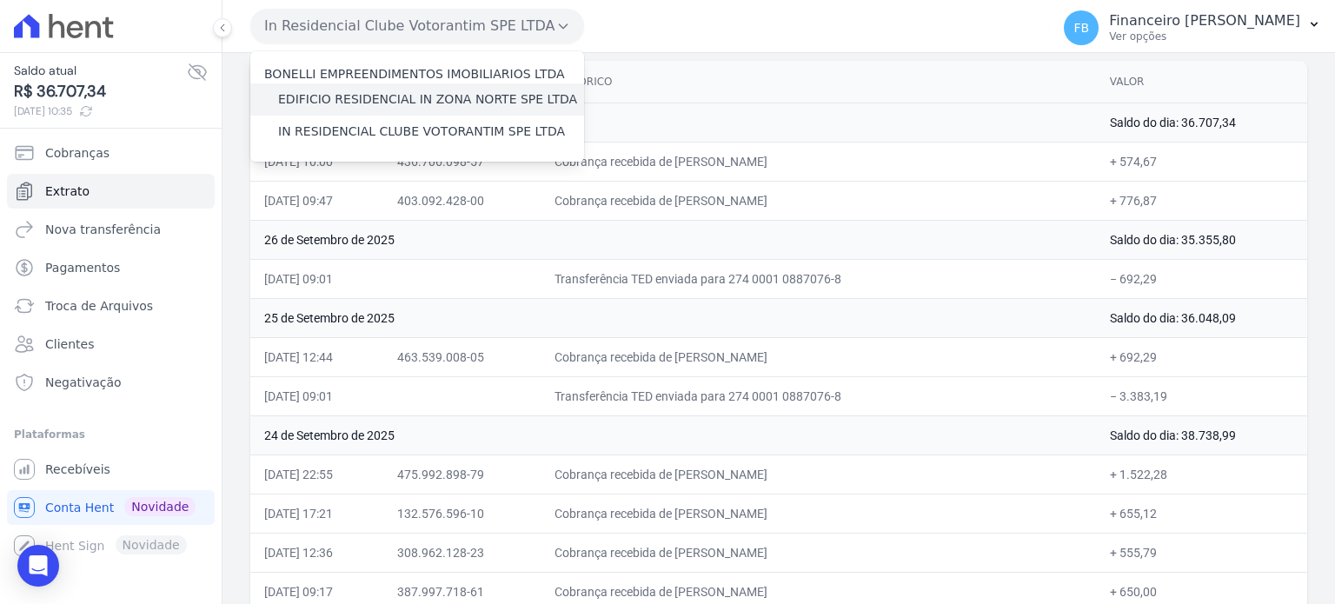
click at [441, 96] on label "EDIFICIO RESIDENCIAL IN ZONA NORTE SPE LTDA" at bounding box center [427, 99] width 299 height 18
click at [0, 0] on input "EDIFICIO RESIDENCIAL IN ZONA NORTE SPE LTDA" at bounding box center [0, 0] width 0 height 0
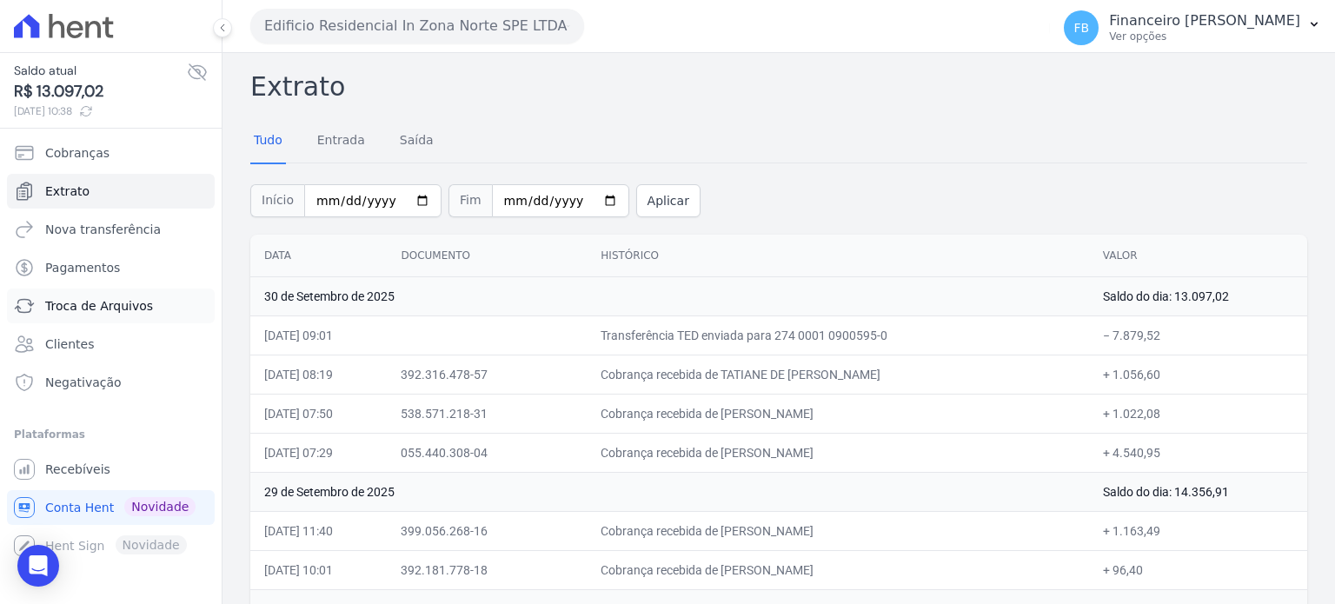
click at [101, 307] on span "Troca de Arquivos" at bounding box center [99, 305] width 108 height 17
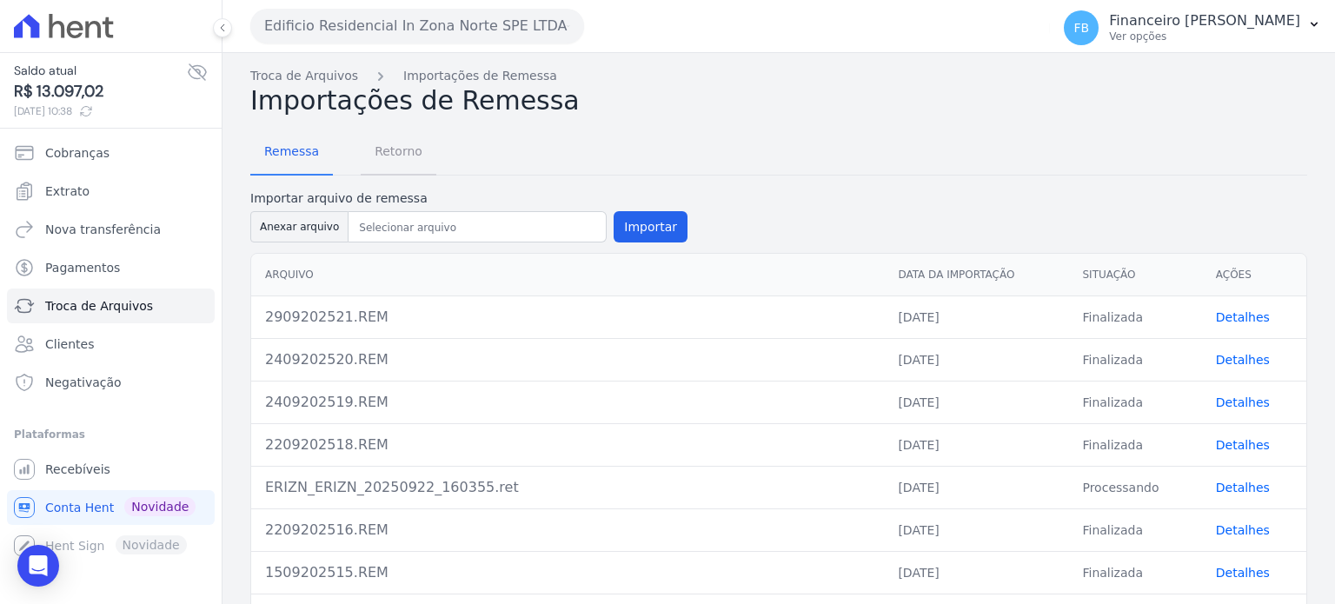
click at [395, 150] on span "Retorno" at bounding box center [398, 151] width 69 height 35
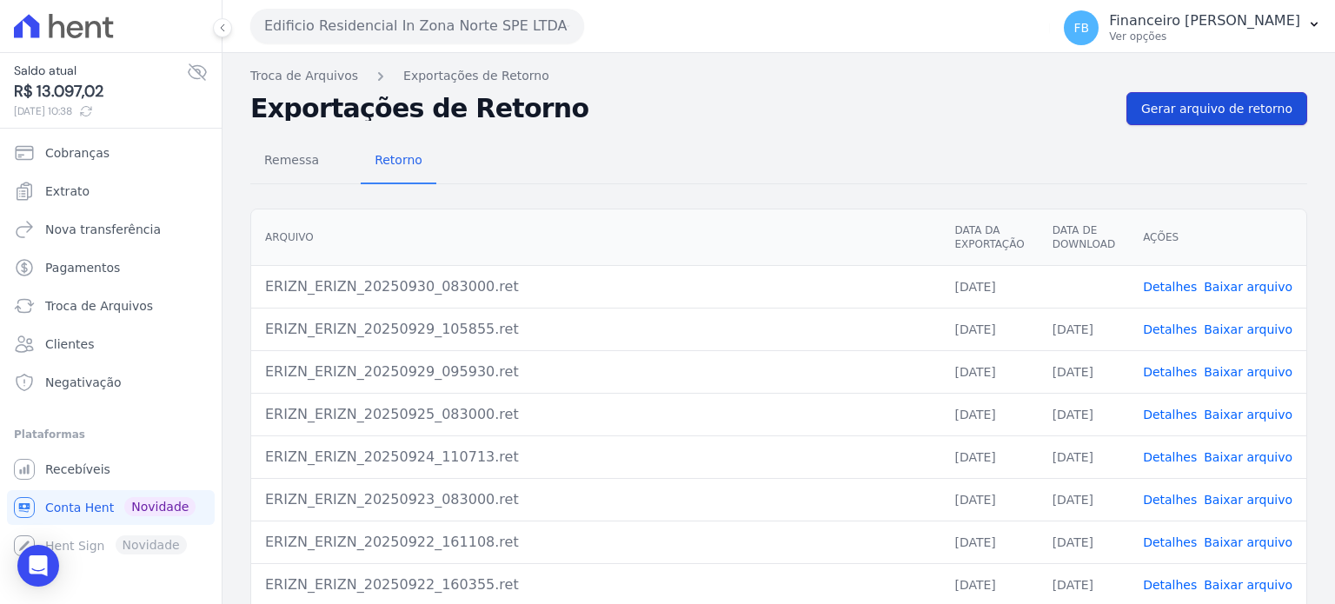
click at [1185, 116] on span "Gerar arquivo de retorno" at bounding box center [1216, 108] width 151 height 17
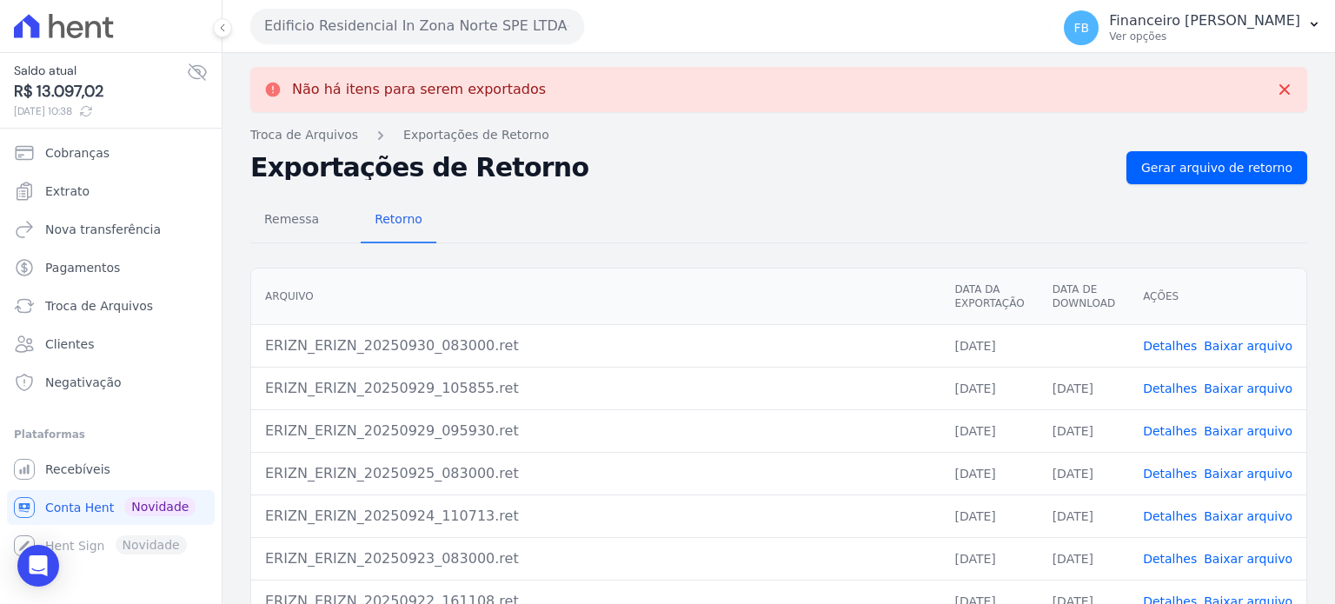
click at [1243, 346] on link "Baixar arquivo" at bounding box center [1248, 346] width 89 height 14
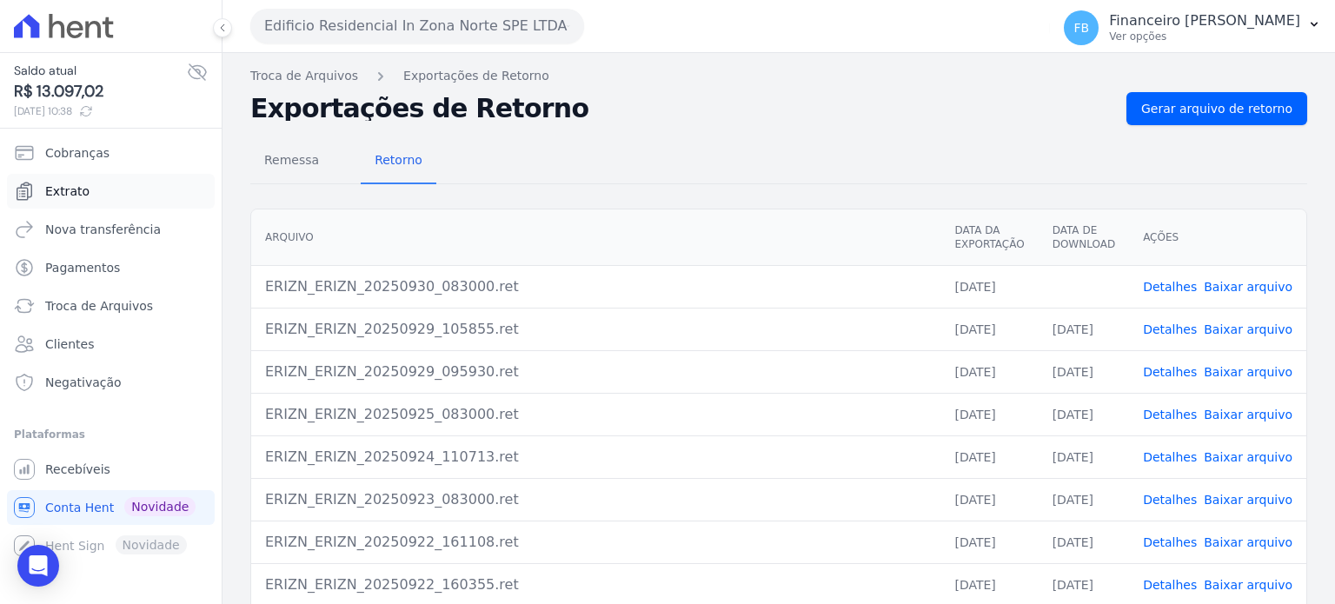
click at [83, 192] on span "Extrato" at bounding box center [67, 190] width 44 height 17
